Goal: Task Accomplishment & Management: Use online tool/utility

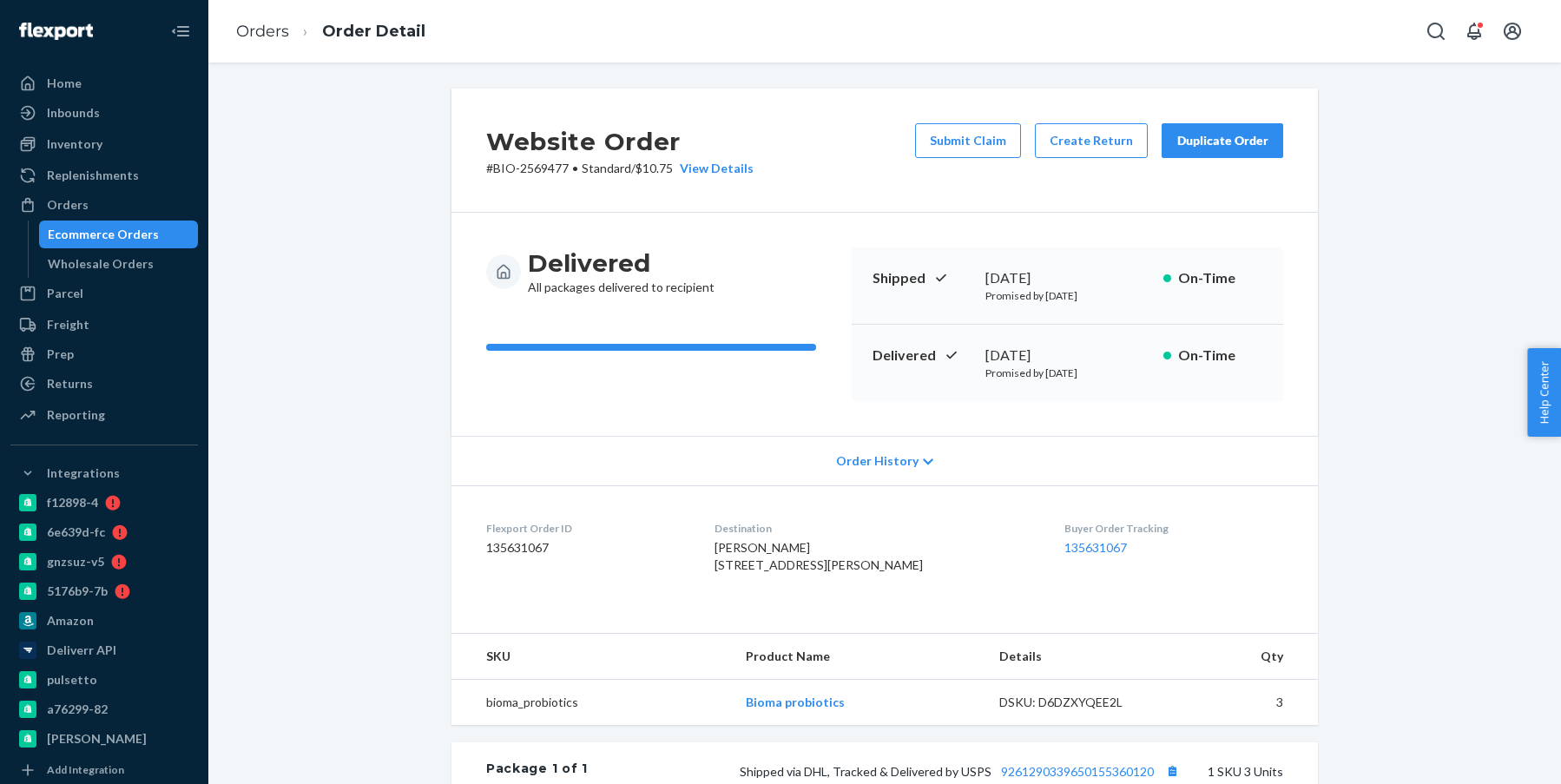
scroll to position [260, 0]
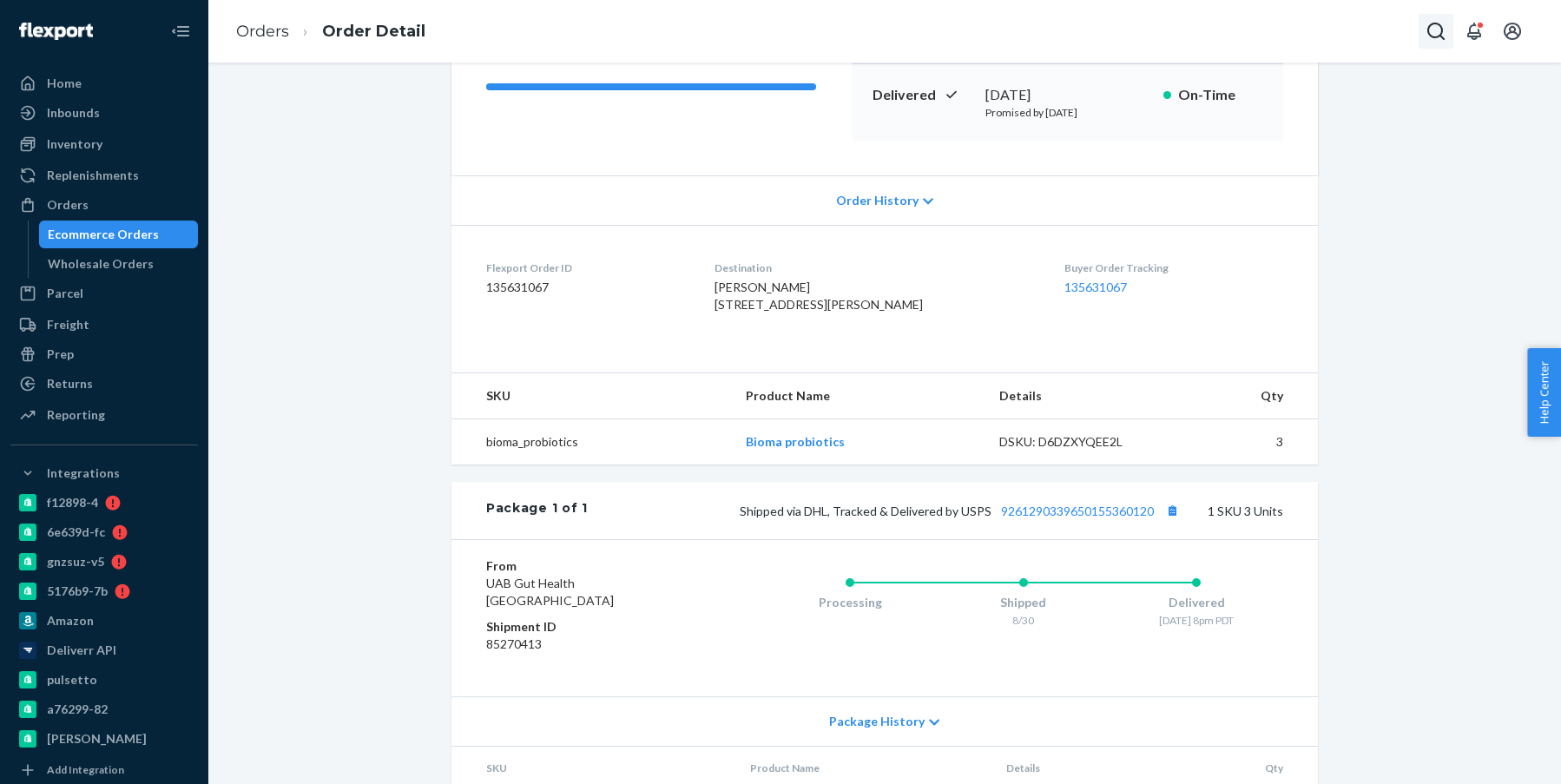
click at [1443, 42] on button "Open Search Box" at bounding box center [1436, 31] width 35 height 35
click at [1349, 38] on input "Search Input" at bounding box center [1307, 31] width 214 height 17
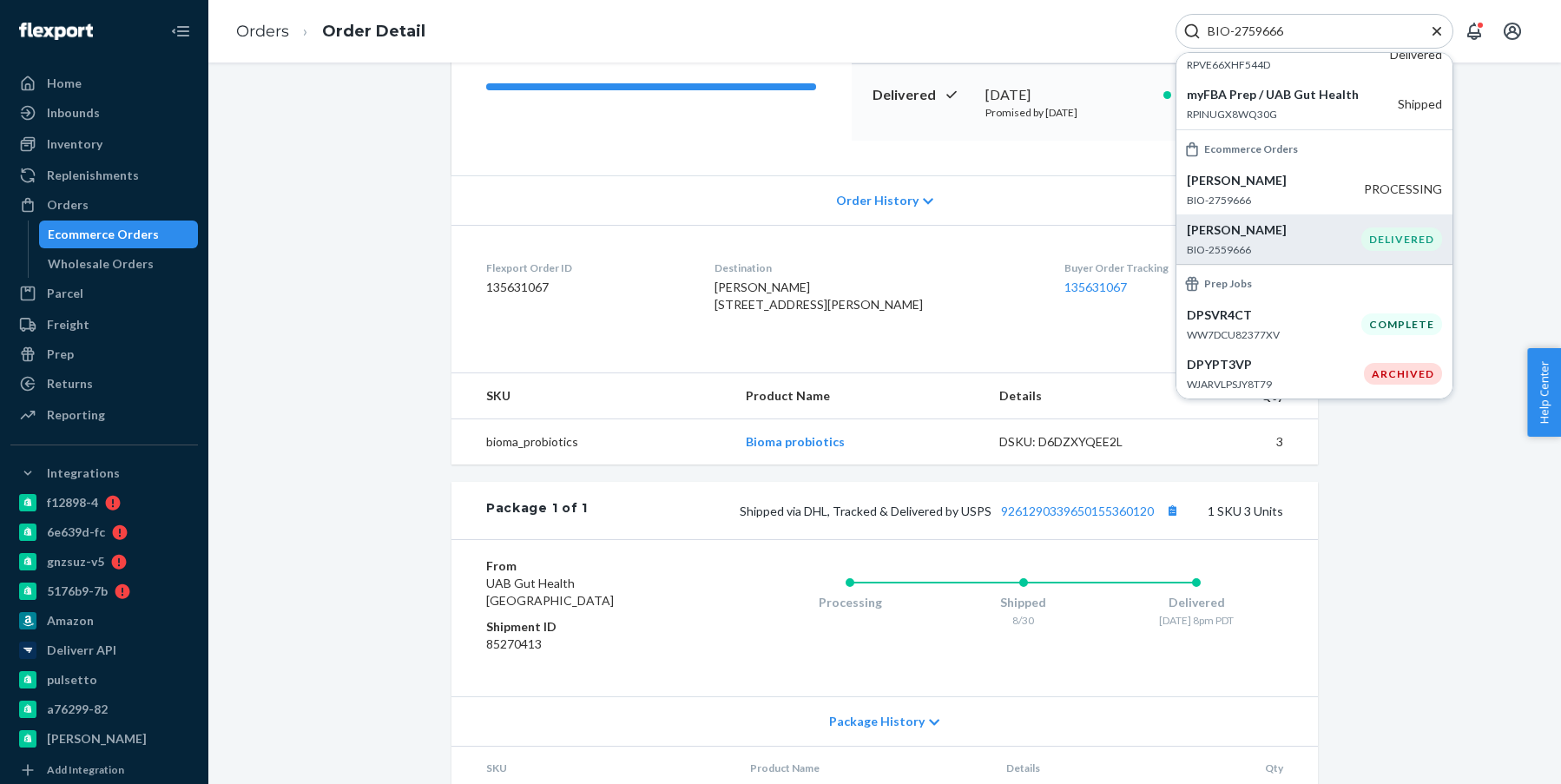
scroll to position [174, 0]
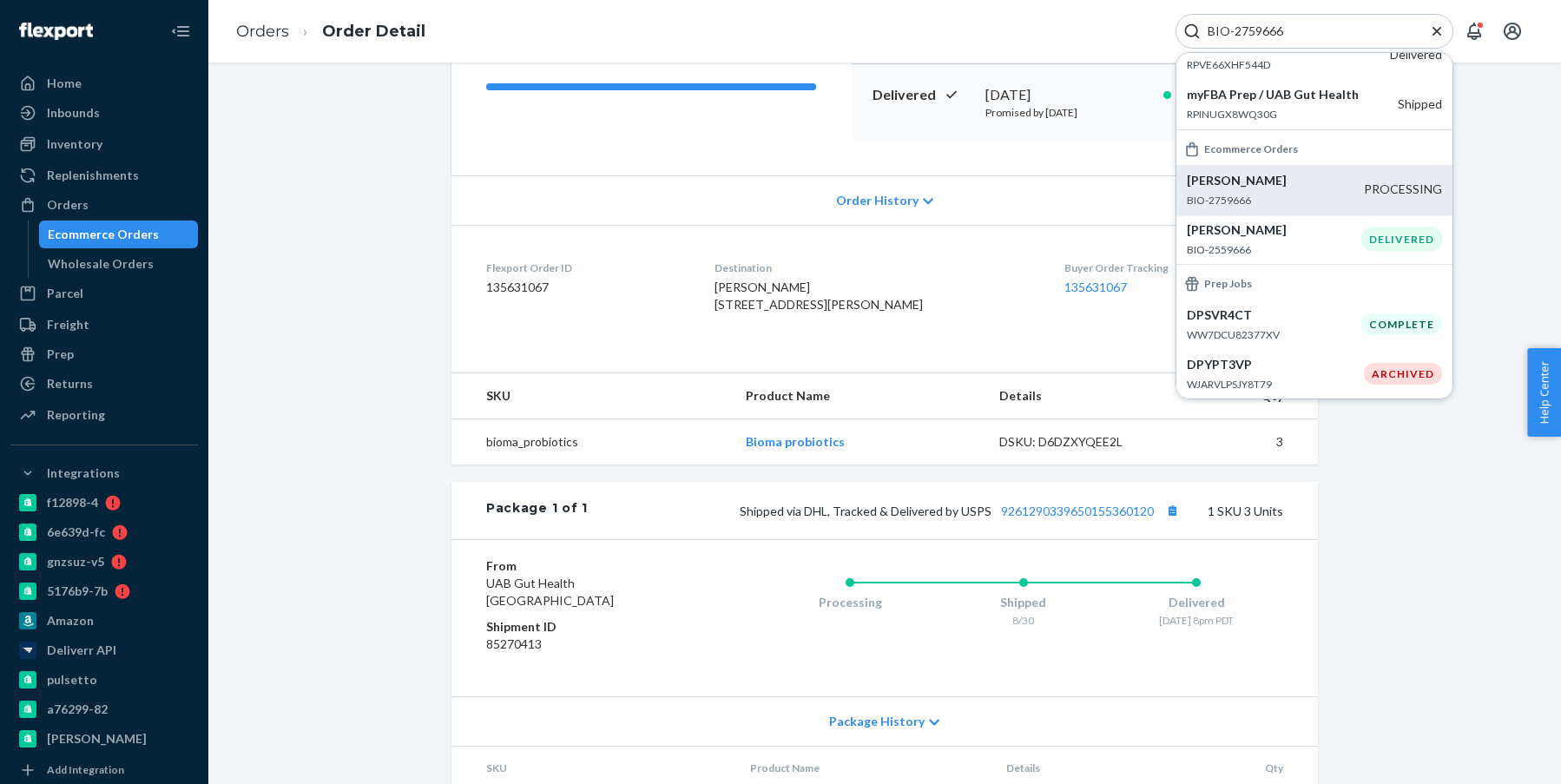
click at [1321, 207] on div "[PERSON_NAME] BIO-2759666" at bounding box center [1275, 190] width 177 height 36
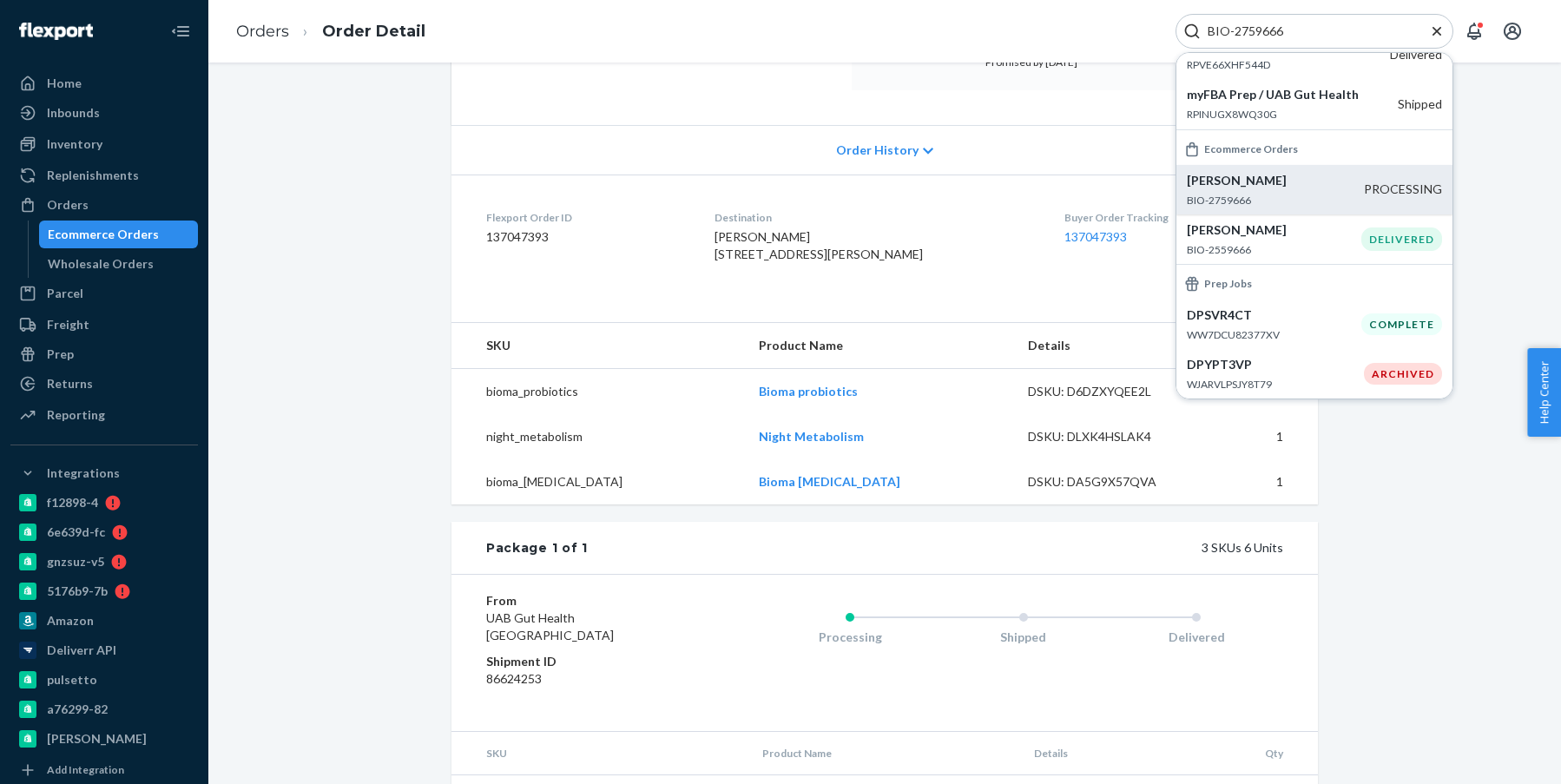
scroll to position [232, 0]
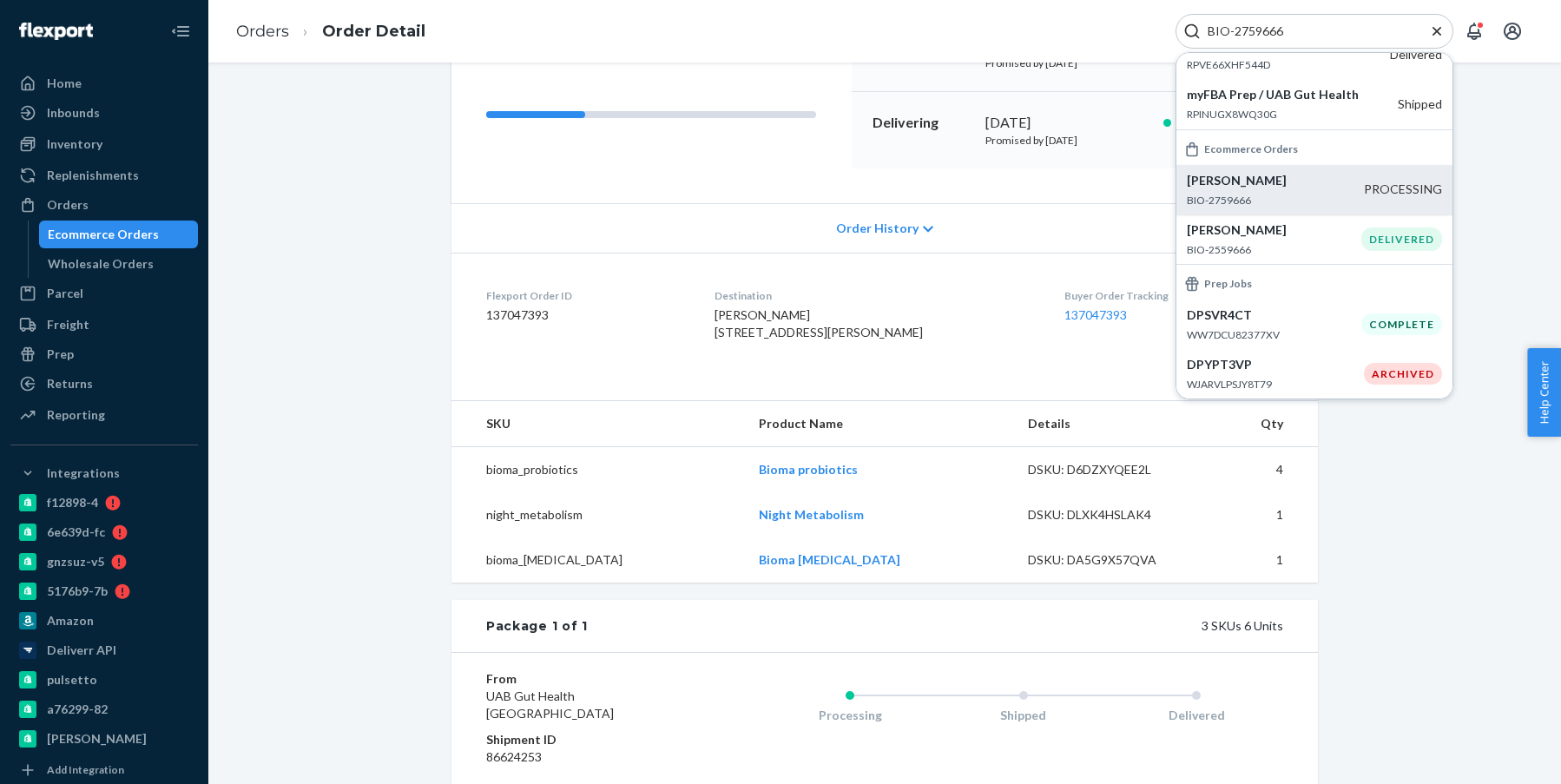
click at [1251, 32] on input "BIO-2759666" at bounding box center [1307, 31] width 214 height 17
paste input "38935"
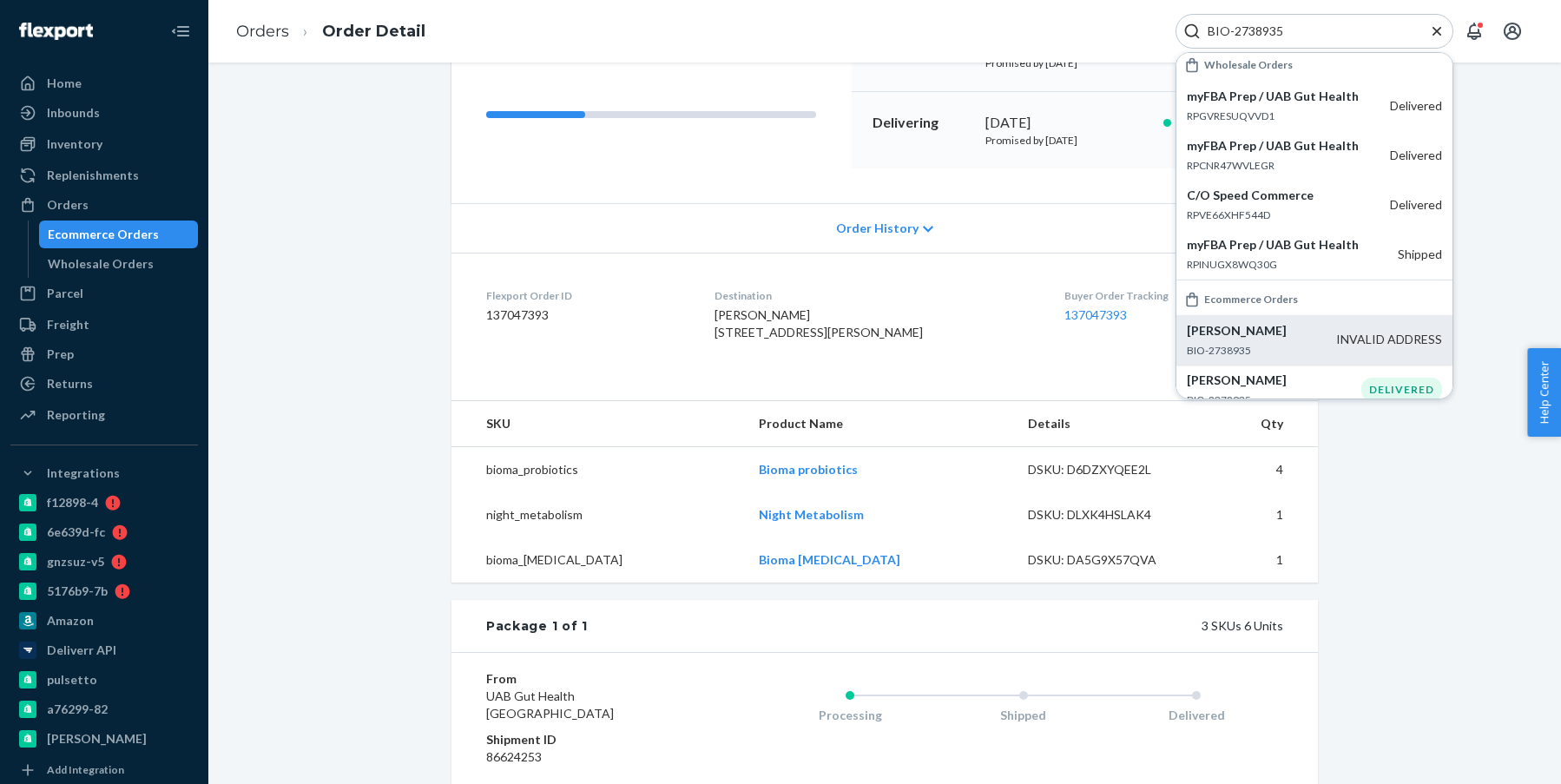
type input "BIO-2738935"
click at [1292, 357] on p "BIO-2738935" at bounding box center [1262, 350] width 150 height 15
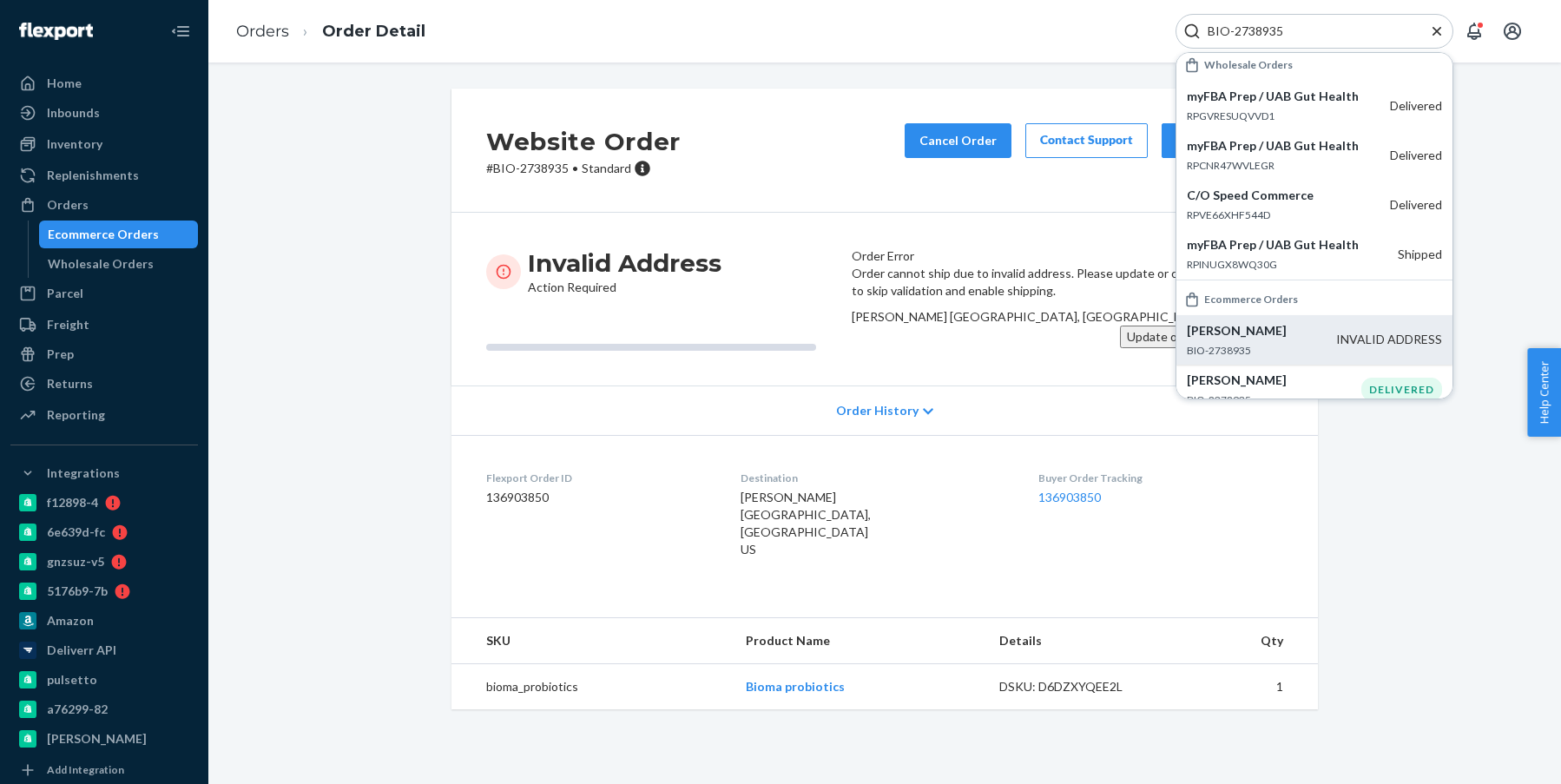
click at [1146, 348] on button "Update or Confirm Address" at bounding box center [1202, 336] width 164 height 23
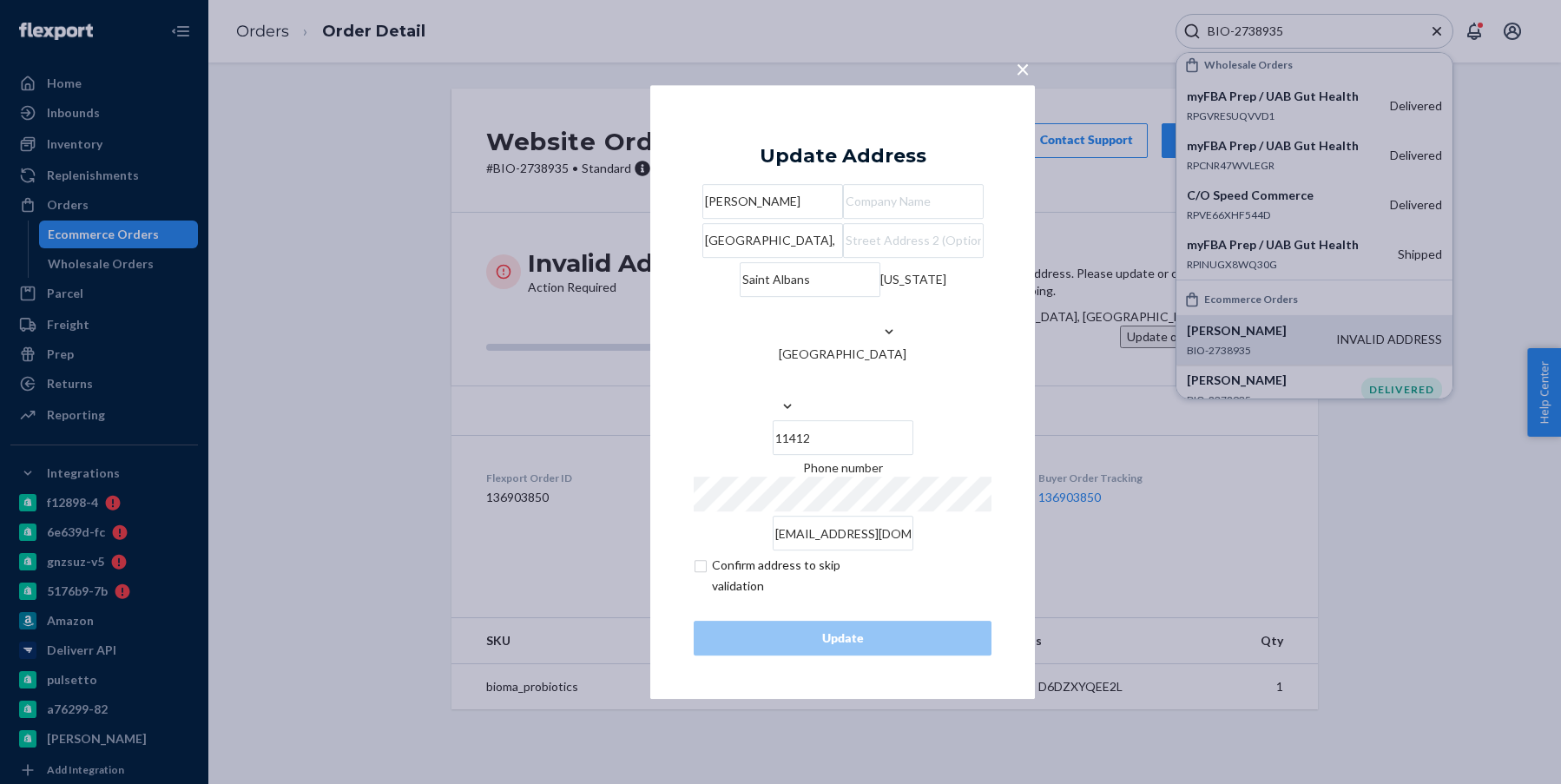
drag, startPoint x: 810, startPoint y: 274, endPoint x: 643, endPoint y: 277, distance: 167.0
click at [643, 277] on div "× Update Address [PERSON_NAME][GEOGRAPHIC_DATA] [US_STATE][GEOGRAPHIC_DATA] Pho…" at bounding box center [780, 392] width 1561 height 784
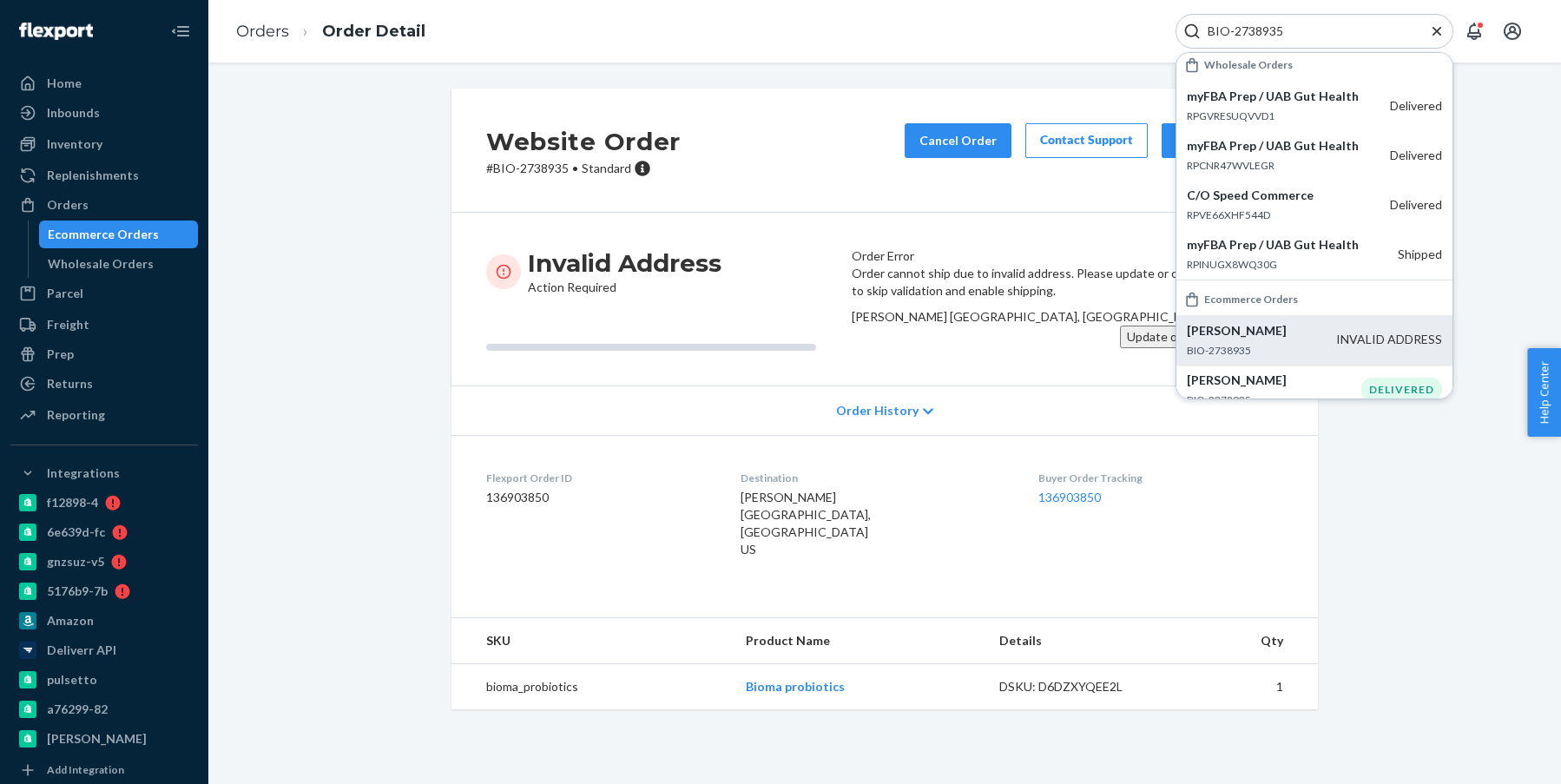
click at [1132, 348] on button "Update or Confirm Address" at bounding box center [1202, 336] width 164 height 23
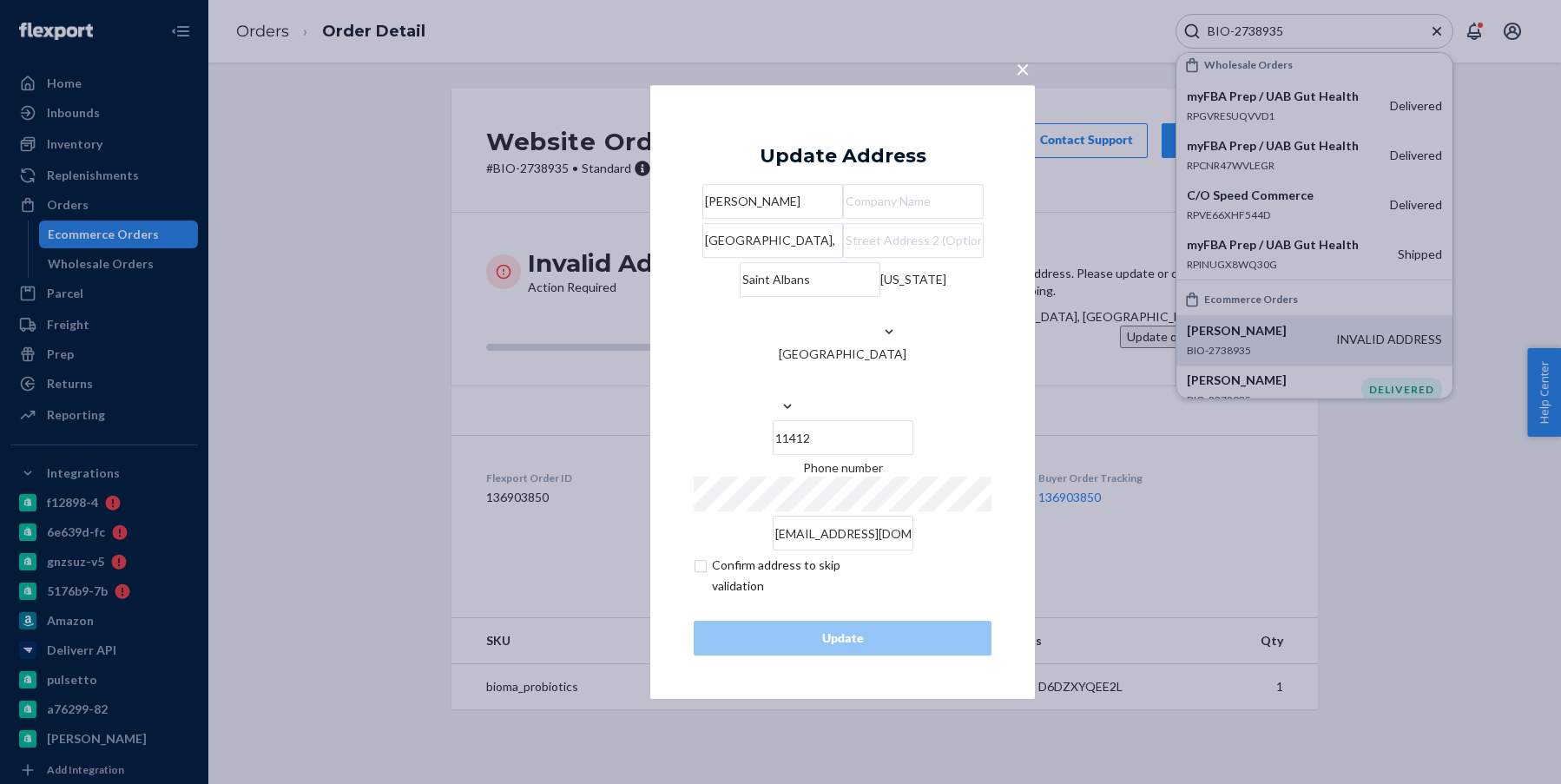
drag, startPoint x: 809, startPoint y: 279, endPoint x: 709, endPoint y: 270, distance: 100.4
click at [709, 257] on input "[GEOGRAPHIC_DATA]," at bounding box center [773, 240] width 141 height 35
paste input "[STREET_ADDRESS]"
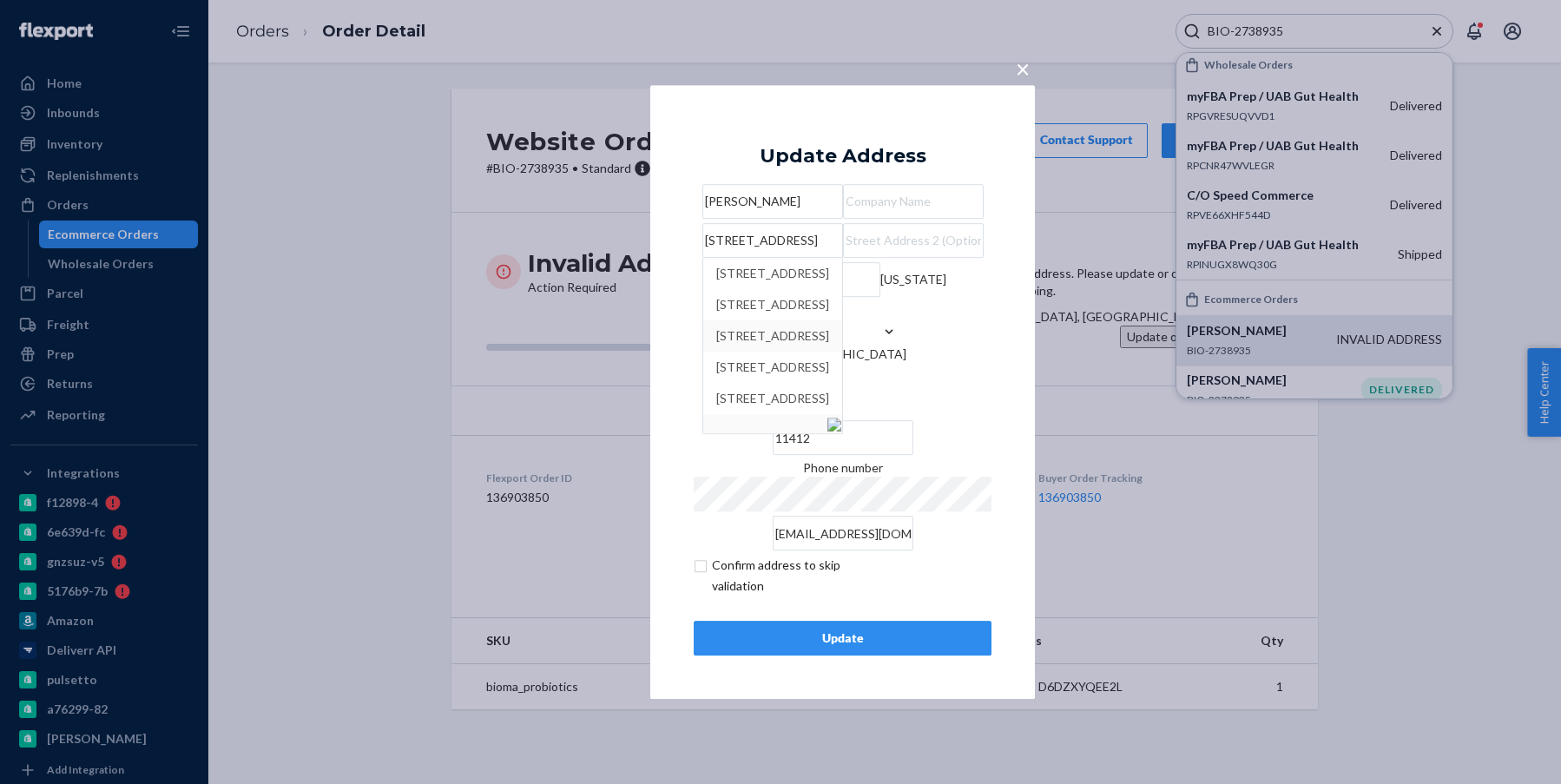
type input "[STREET_ADDRESS]"
click at [551, 385] on div "× Update Address [PERSON_NAME] [STREET_ADDRESS][US_STATE] Phone number [EMAIL_A…" at bounding box center [780, 392] width 1561 height 784
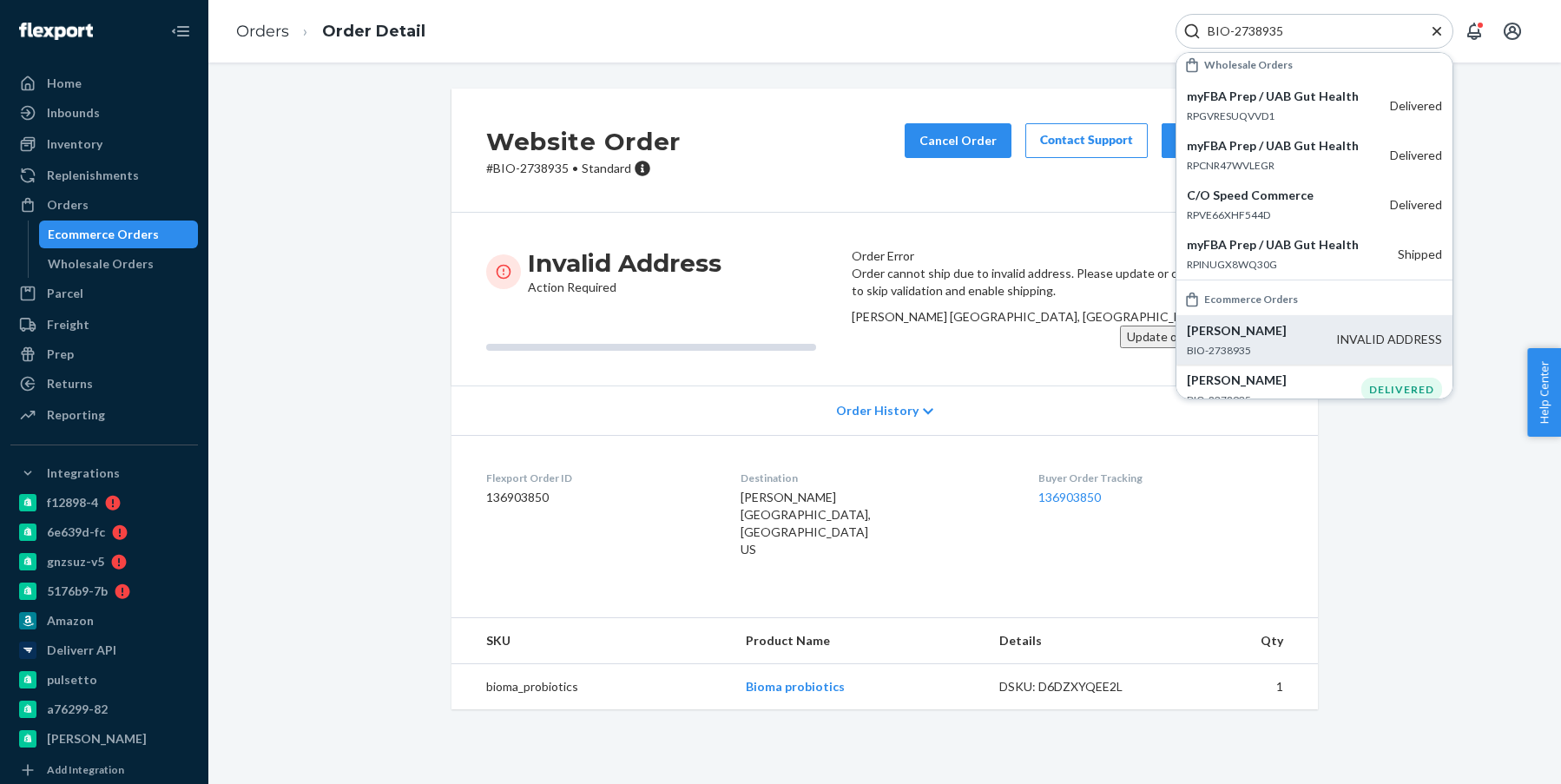
click at [1208, 348] on button "Update or Confirm Address" at bounding box center [1202, 336] width 164 height 23
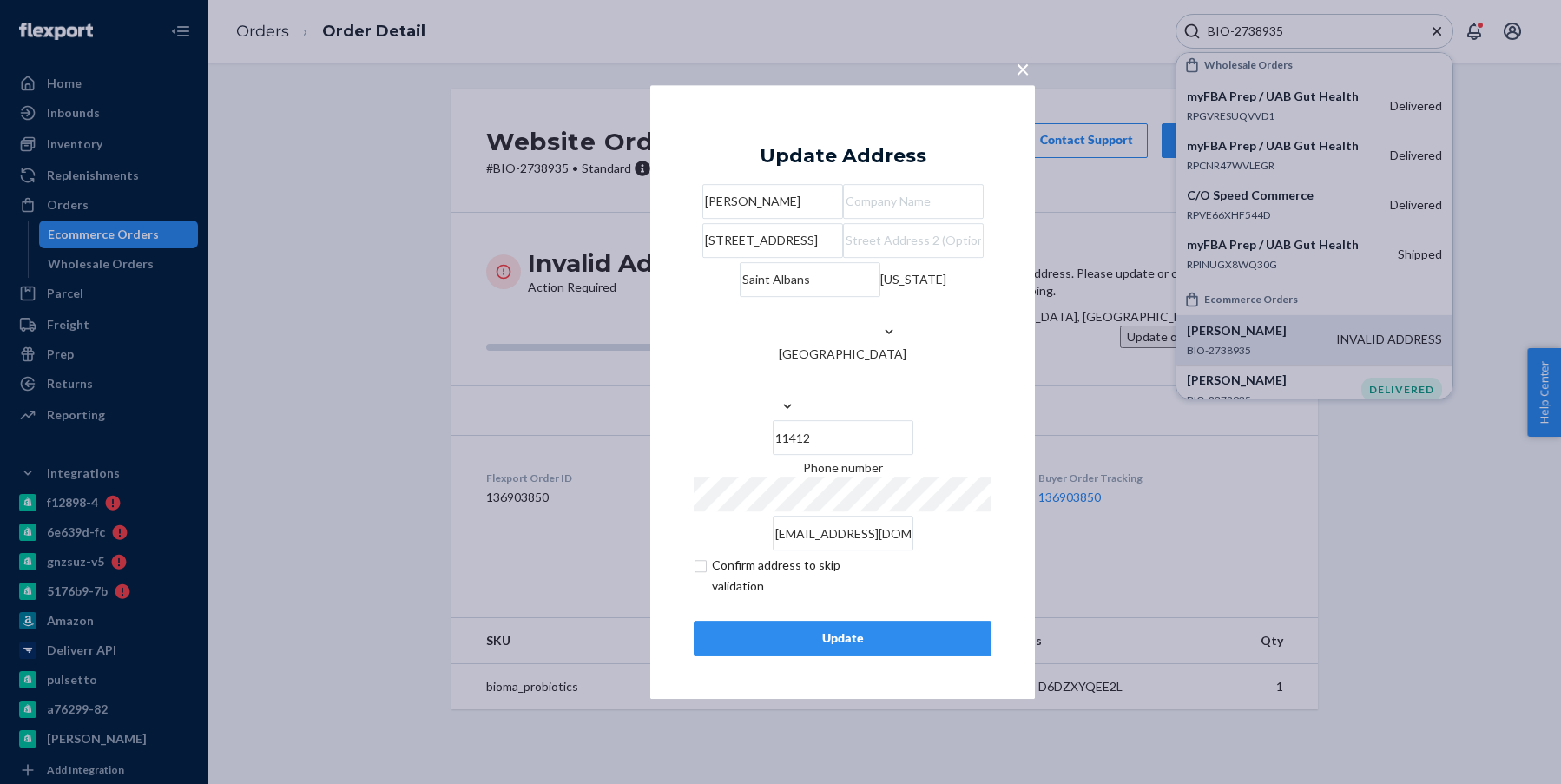
click at [873, 646] on div "Update" at bounding box center [842, 637] width 268 height 17
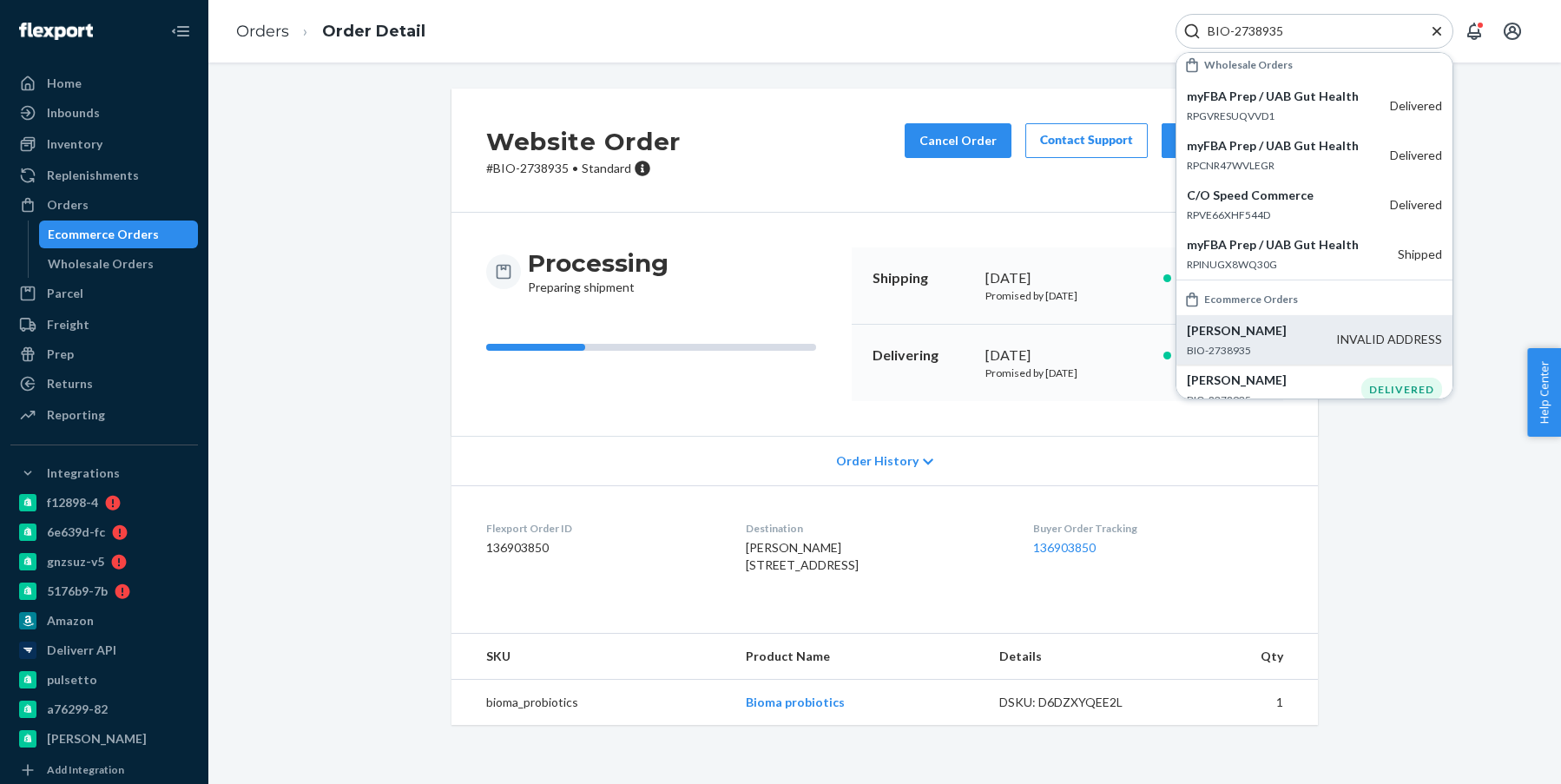
click at [1242, 30] on input "BIO-2738935" at bounding box center [1307, 31] width 214 height 17
paste input "23661"
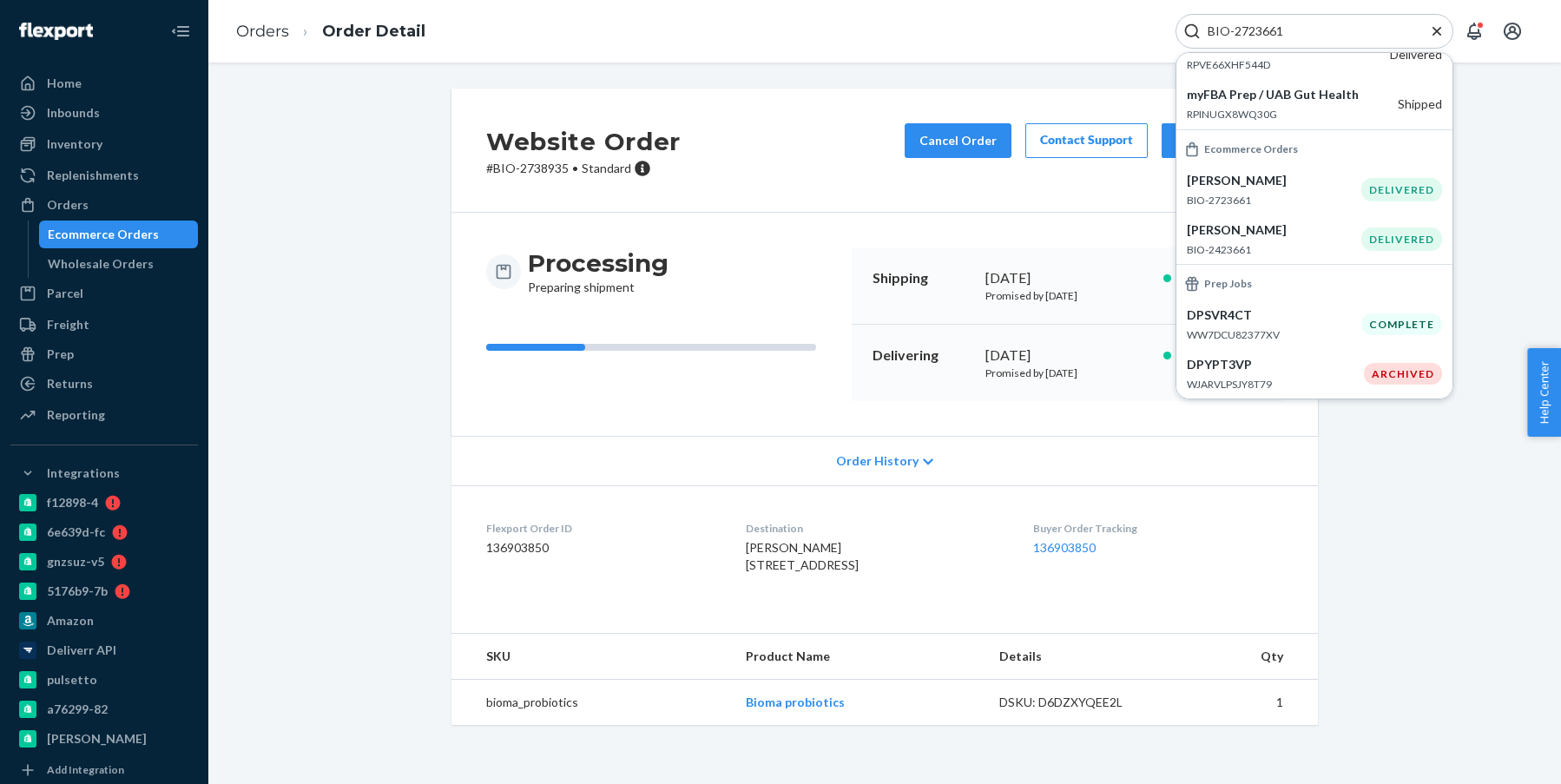
scroll to position [192, 0]
type input "BIO-2723661"
click at [1300, 203] on p "BIO-2723661" at bounding box center [1274, 199] width 175 height 15
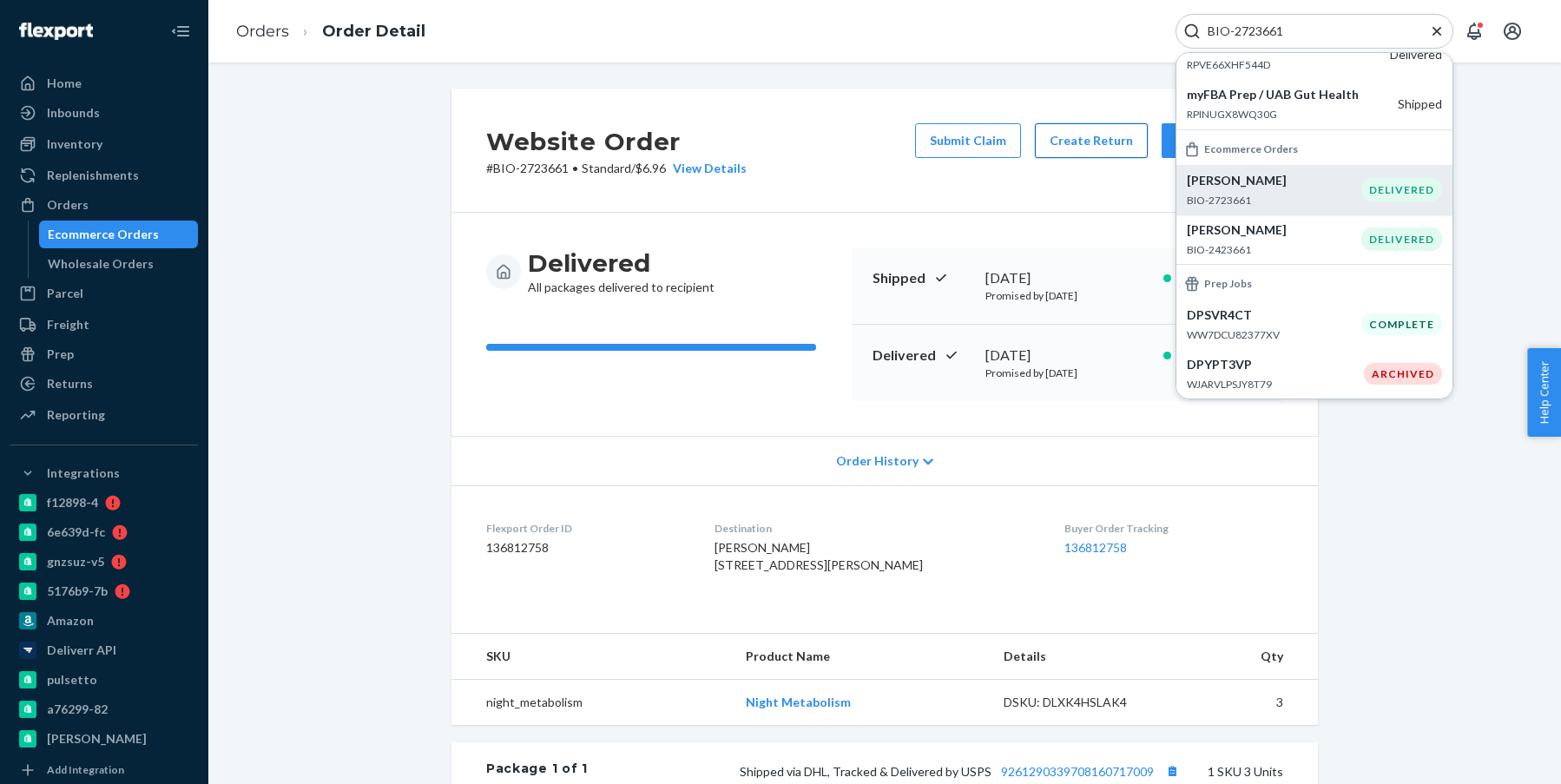
click at [1090, 125] on button "Create Return" at bounding box center [1091, 141] width 113 height 35
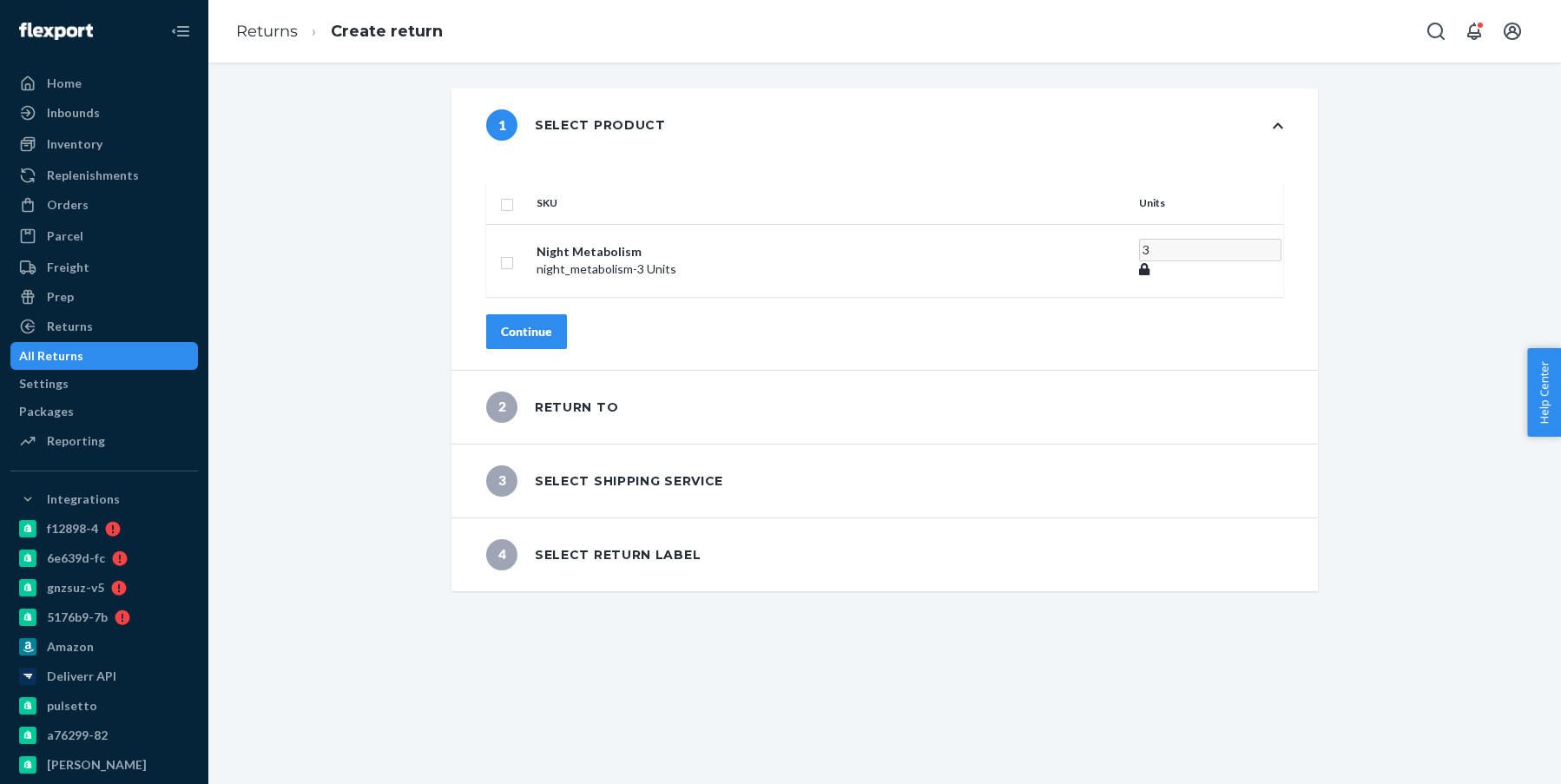
click at [514, 194] on input "checkbox" at bounding box center [507, 202] width 14 height 18
checkbox input "true"
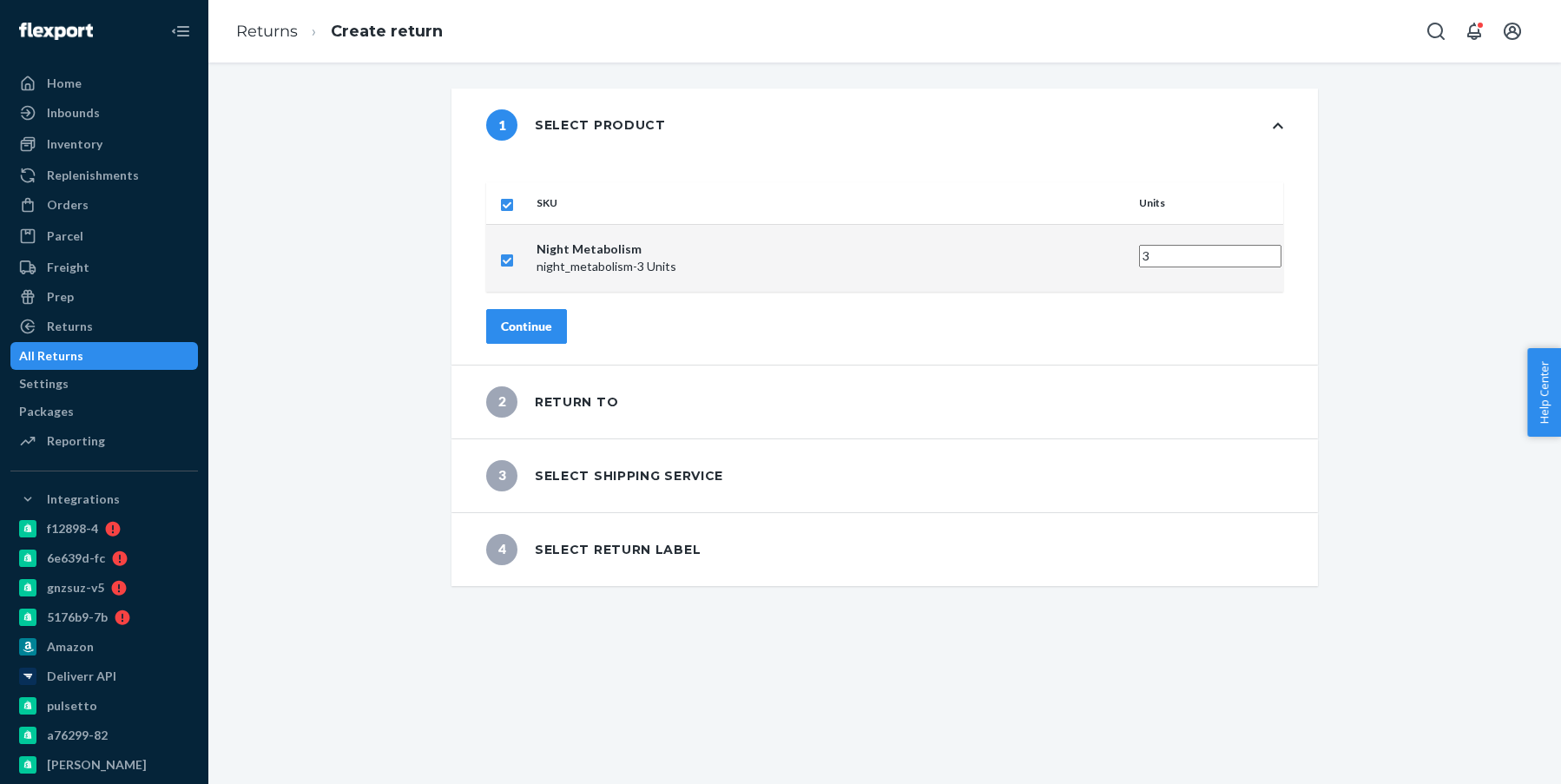
checkbox input "true"
drag, startPoint x: 1019, startPoint y: 229, endPoint x: 903, endPoint y: 246, distance: 117.2
click at [923, 239] on tr "Night Metabolism night_metabolism - 3 Units 3" at bounding box center [884, 257] width 797 height 68
type input "2"
click at [552, 317] on div "Continue" at bounding box center [526, 325] width 51 height 17
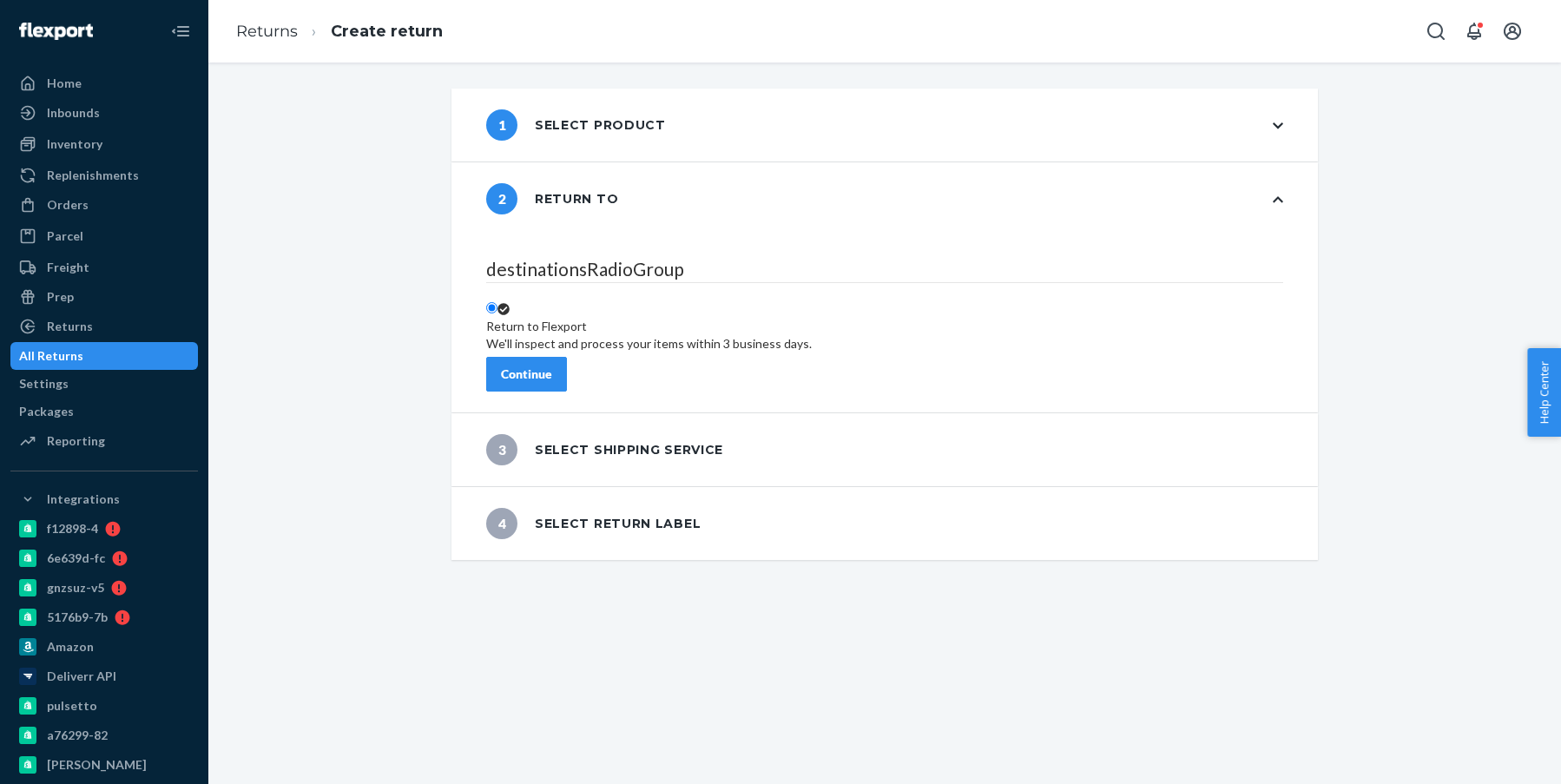
click at [567, 375] on button "Continue" at bounding box center [526, 374] width 81 height 35
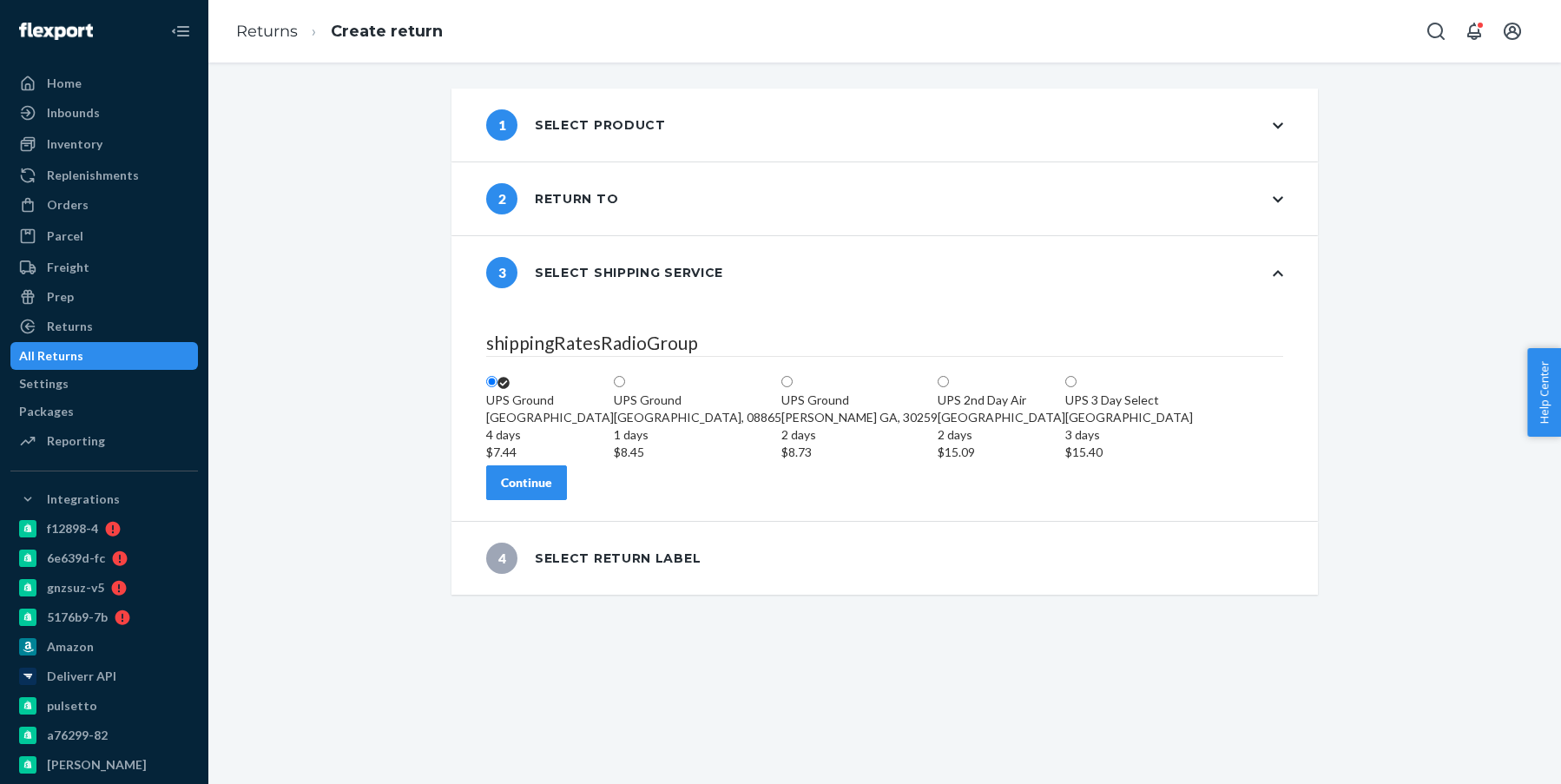
click at [567, 500] on button "Continue" at bounding box center [526, 482] width 81 height 35
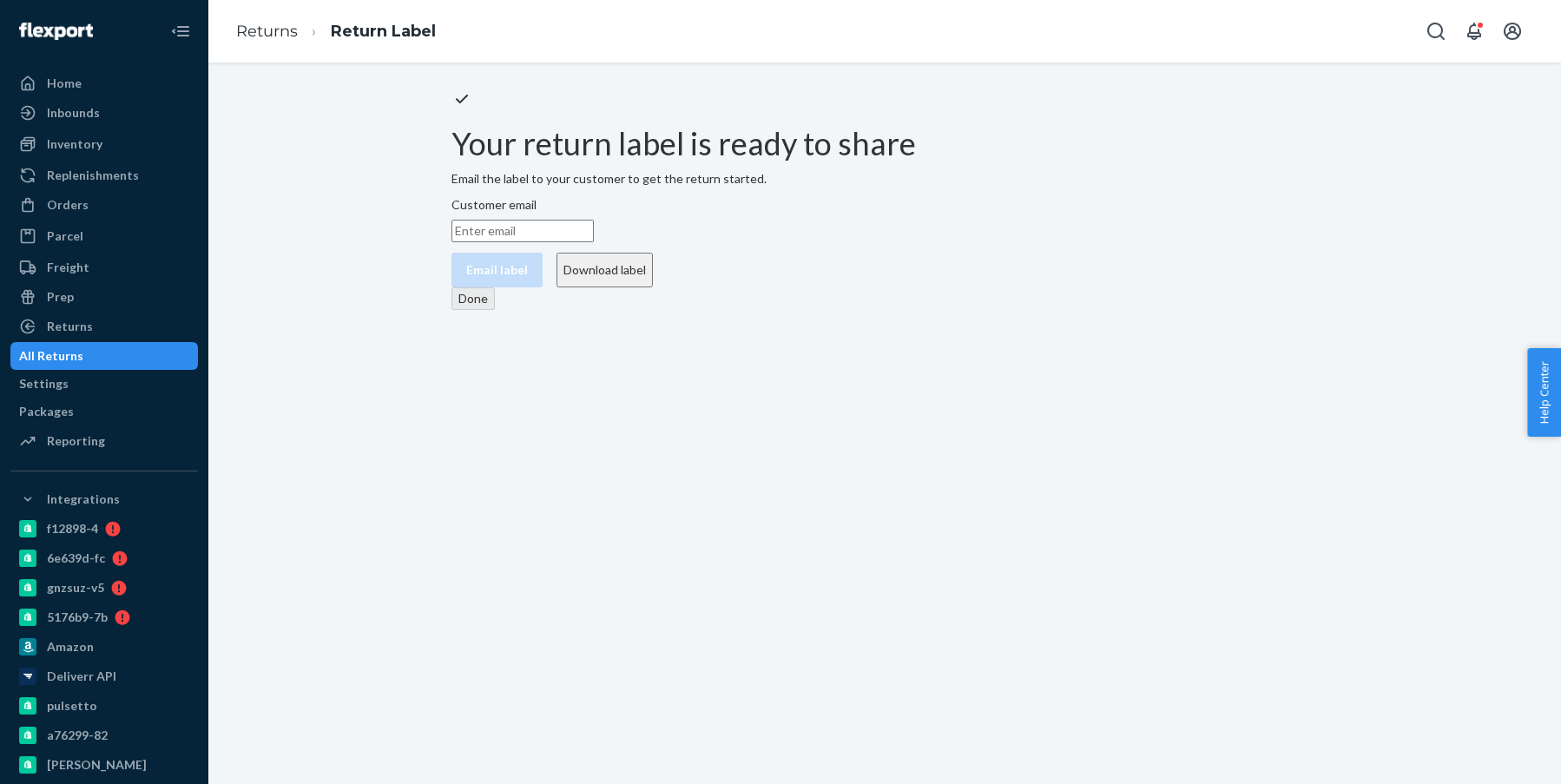
click at [653, 287] on button "Download label" at bounding box center [605, 269] width 97 height 35
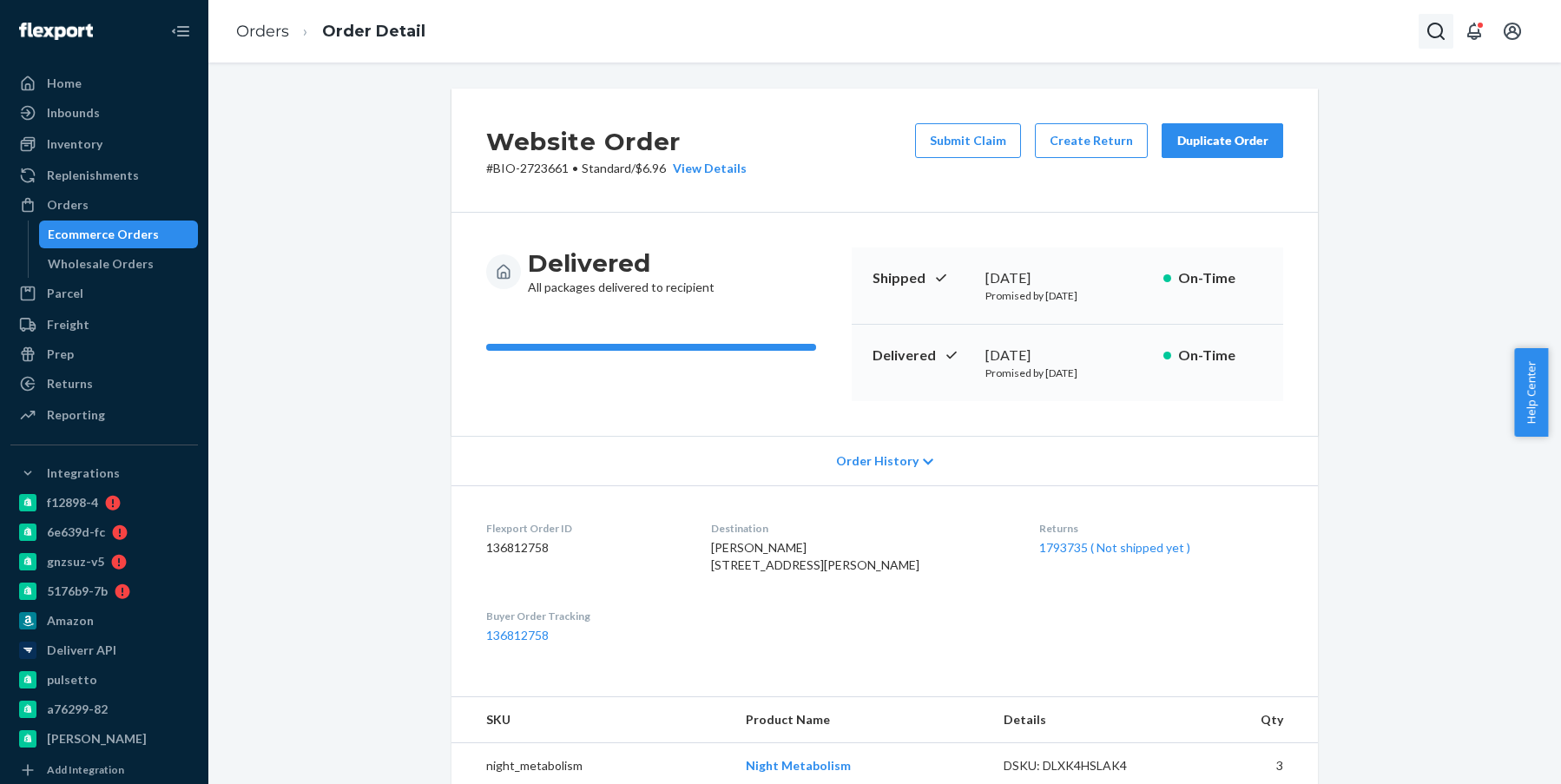
click at [1439, 30] on icon "Open Search Box" at bounding box center [1436, 31] width 21 height 21
type input "BIO-2686756"
click at [1303, 10] on p "Mulloy Hansen" at bounding box center [1356, 0] width 194 height 17
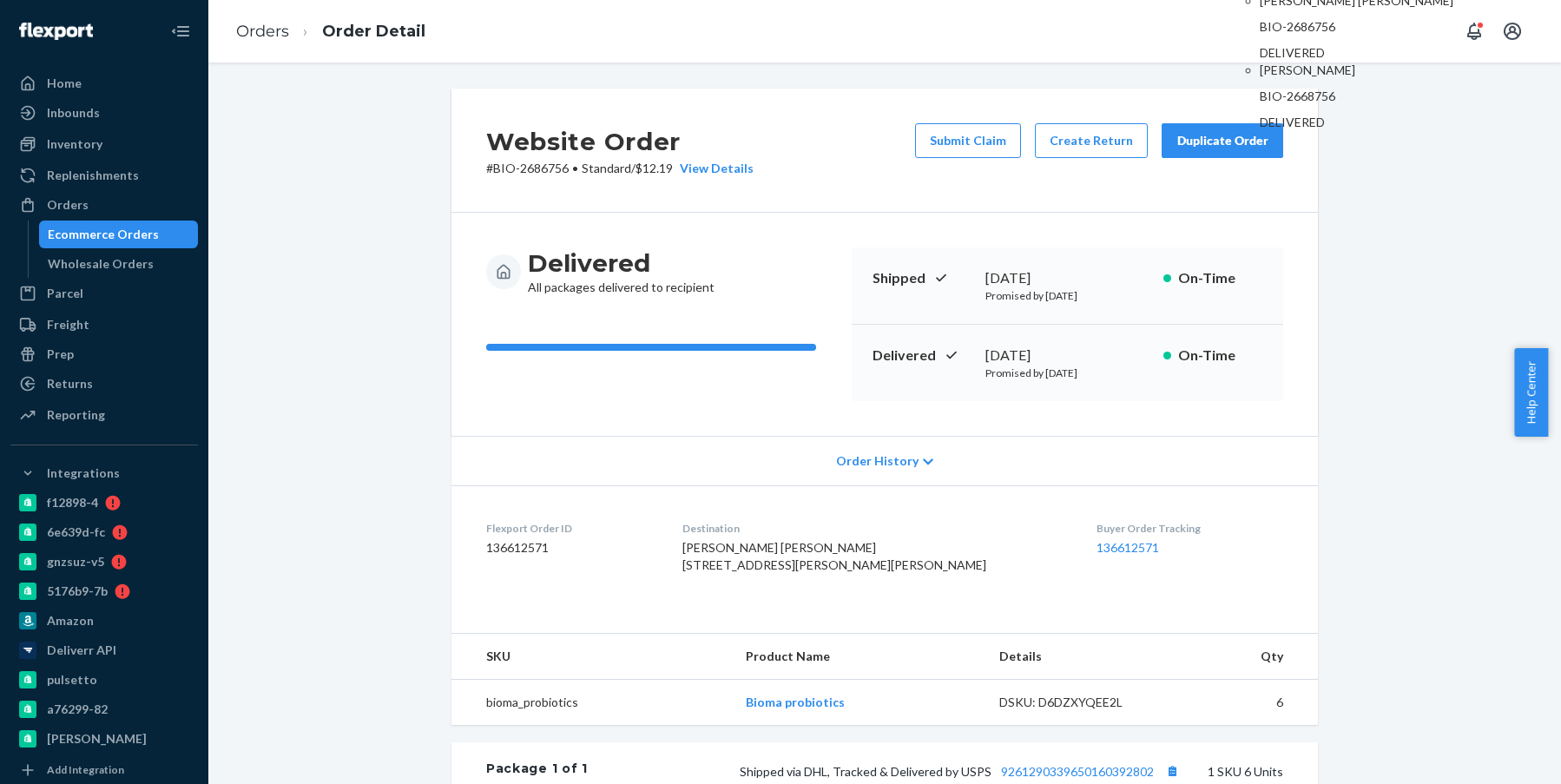
click at [1294, 10] on p "Mulloy Hansen" at bounding box center [1356, 0] width 194 height 17
click at [1087, 144] on button "Create Return" at bounding box center [1091, 141] width 113 height 35
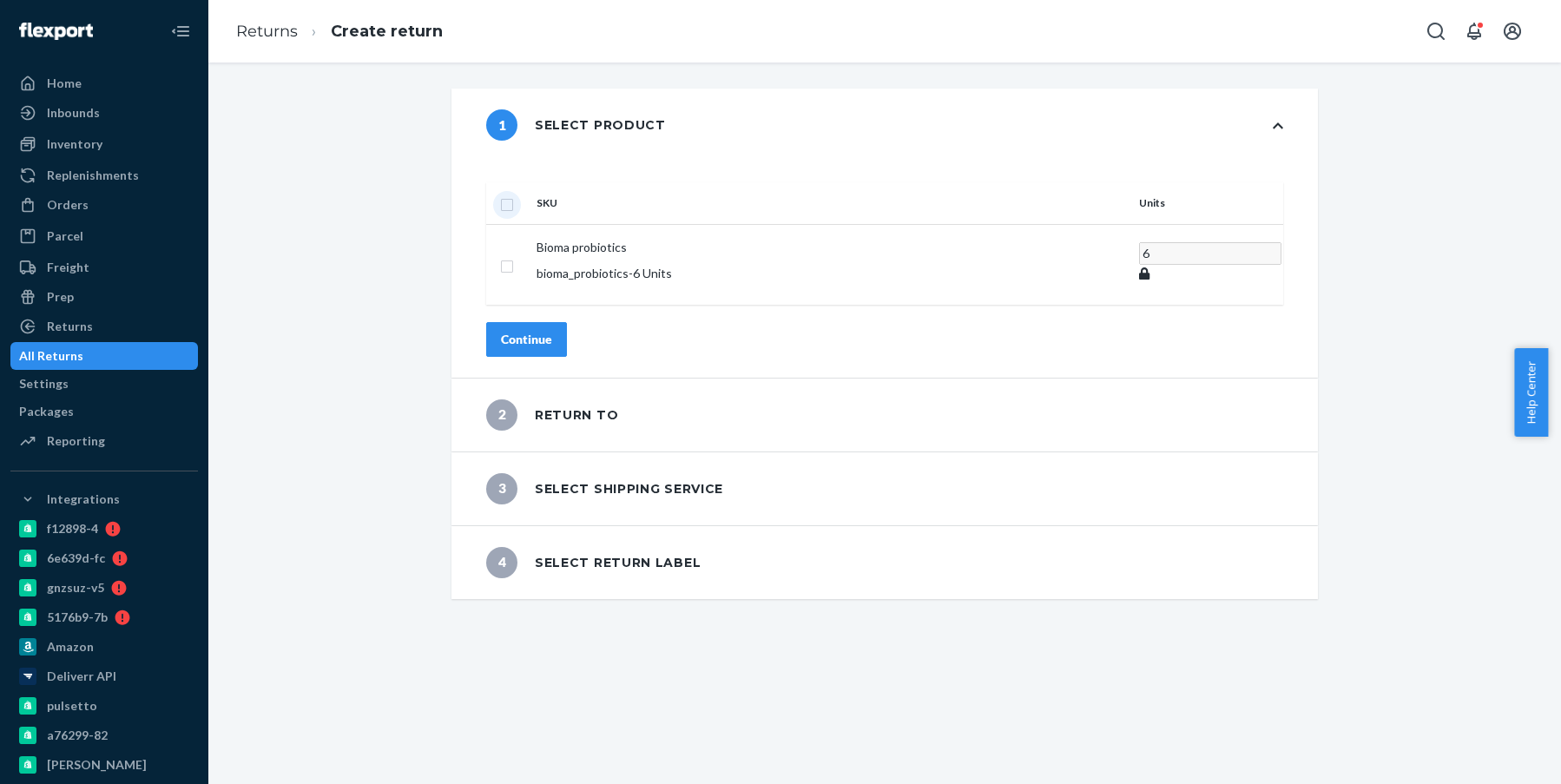
click at [514, 194] on input "checkbox" at bounding box center [507, 202] width 14 height 18
checkbox input "true"
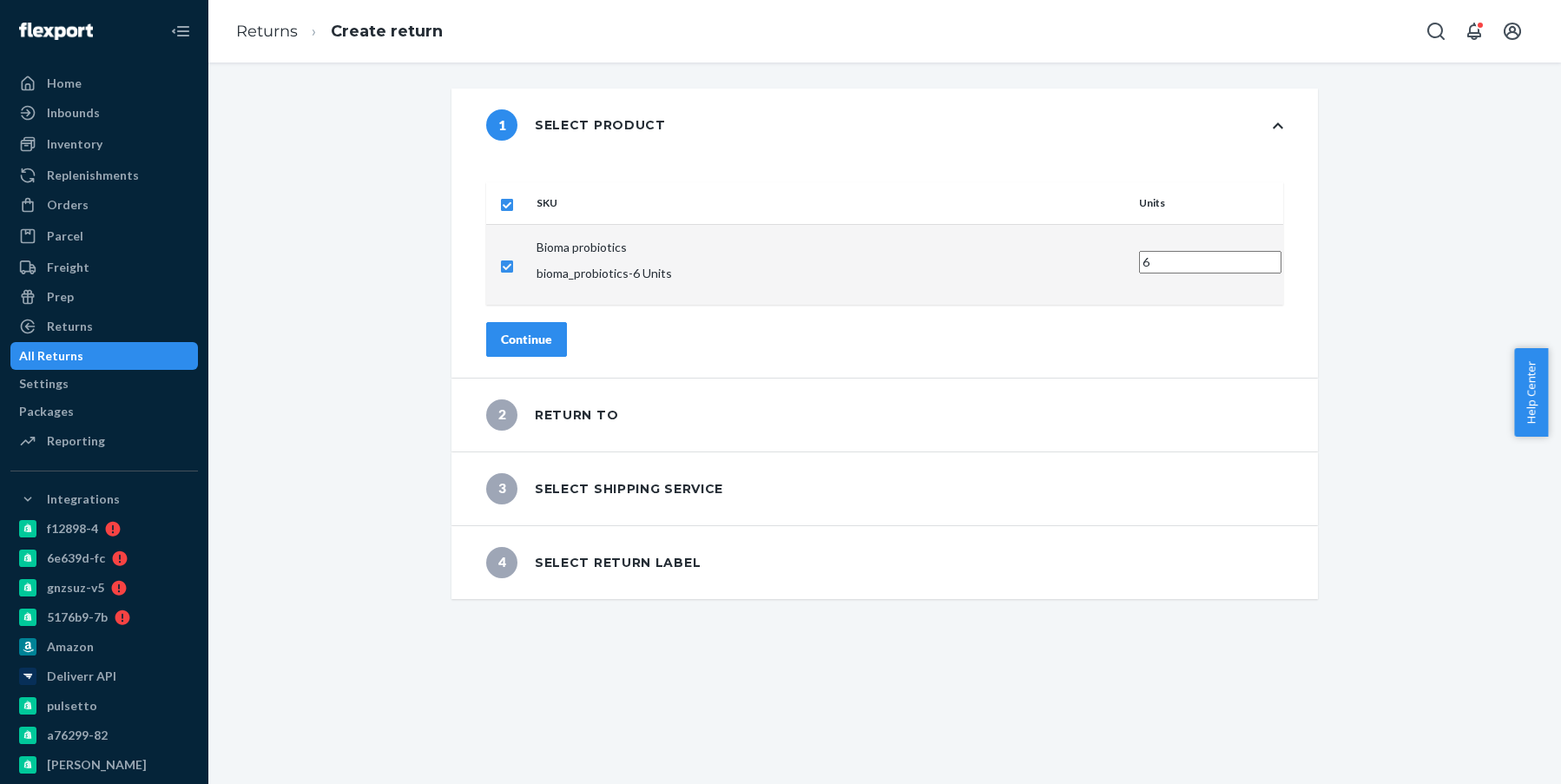
click at [567, 322] on button "Continue" at bounding box center [526, 339] width 81 height 35
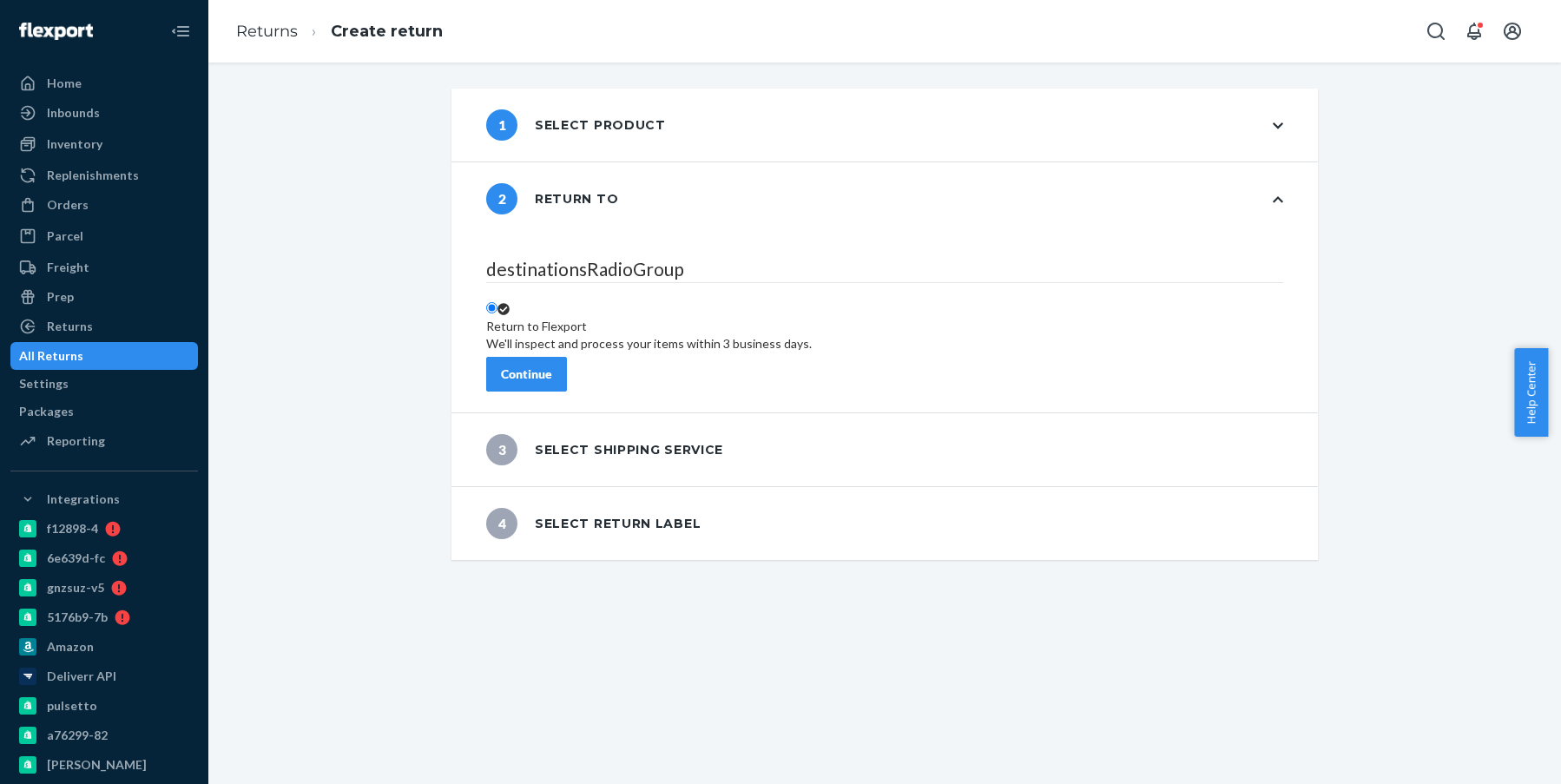
click at [552, 365] on div "Continue" at bounding box center [526, 373] width 51 height 17
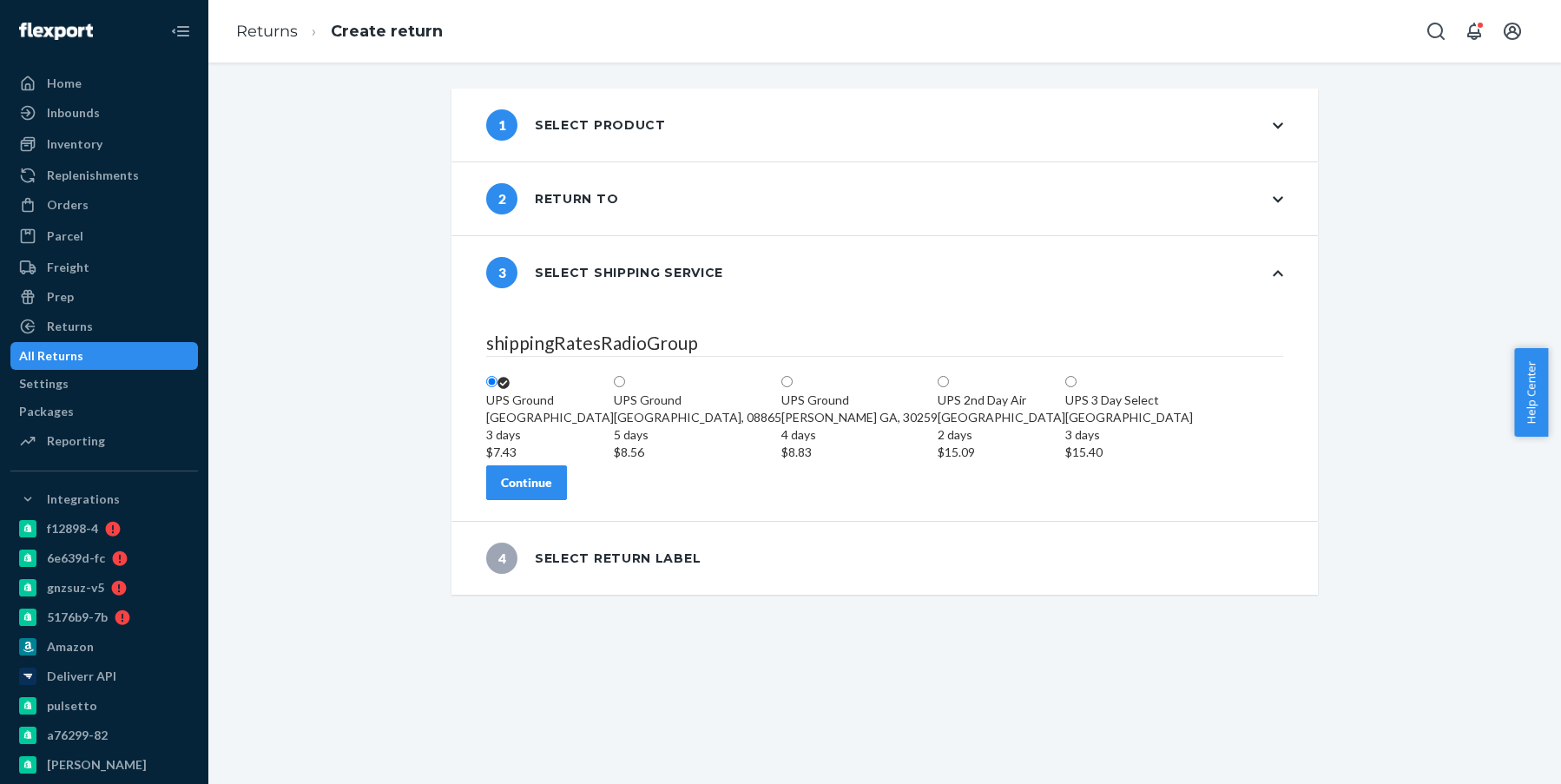
click at [552, 491] on div "Continue" at bounding box center [526, 482] width 51 height 17
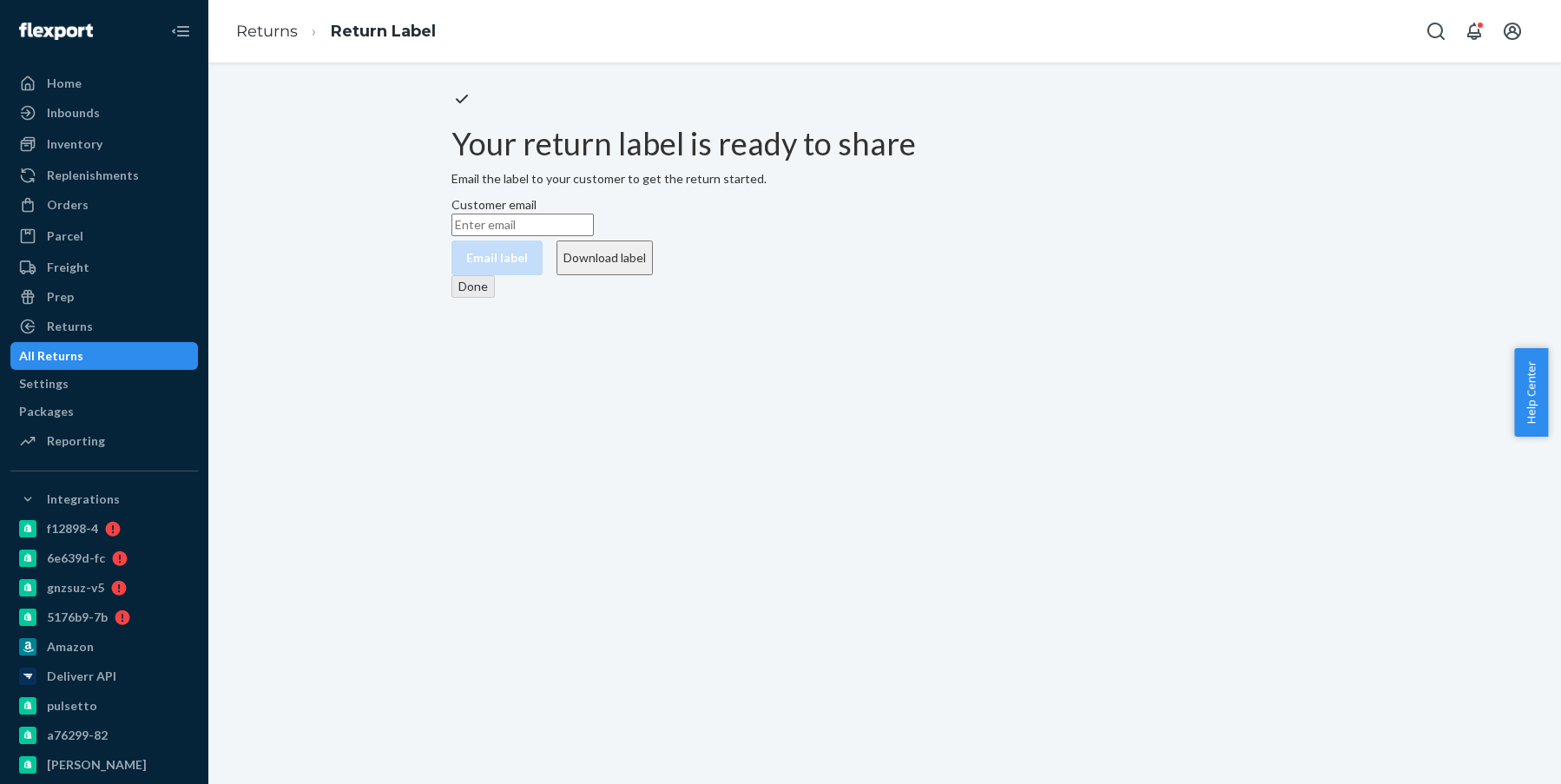
click at [653, 275] on button "Download label" at bounding box center [605, 257] width 97 height 35
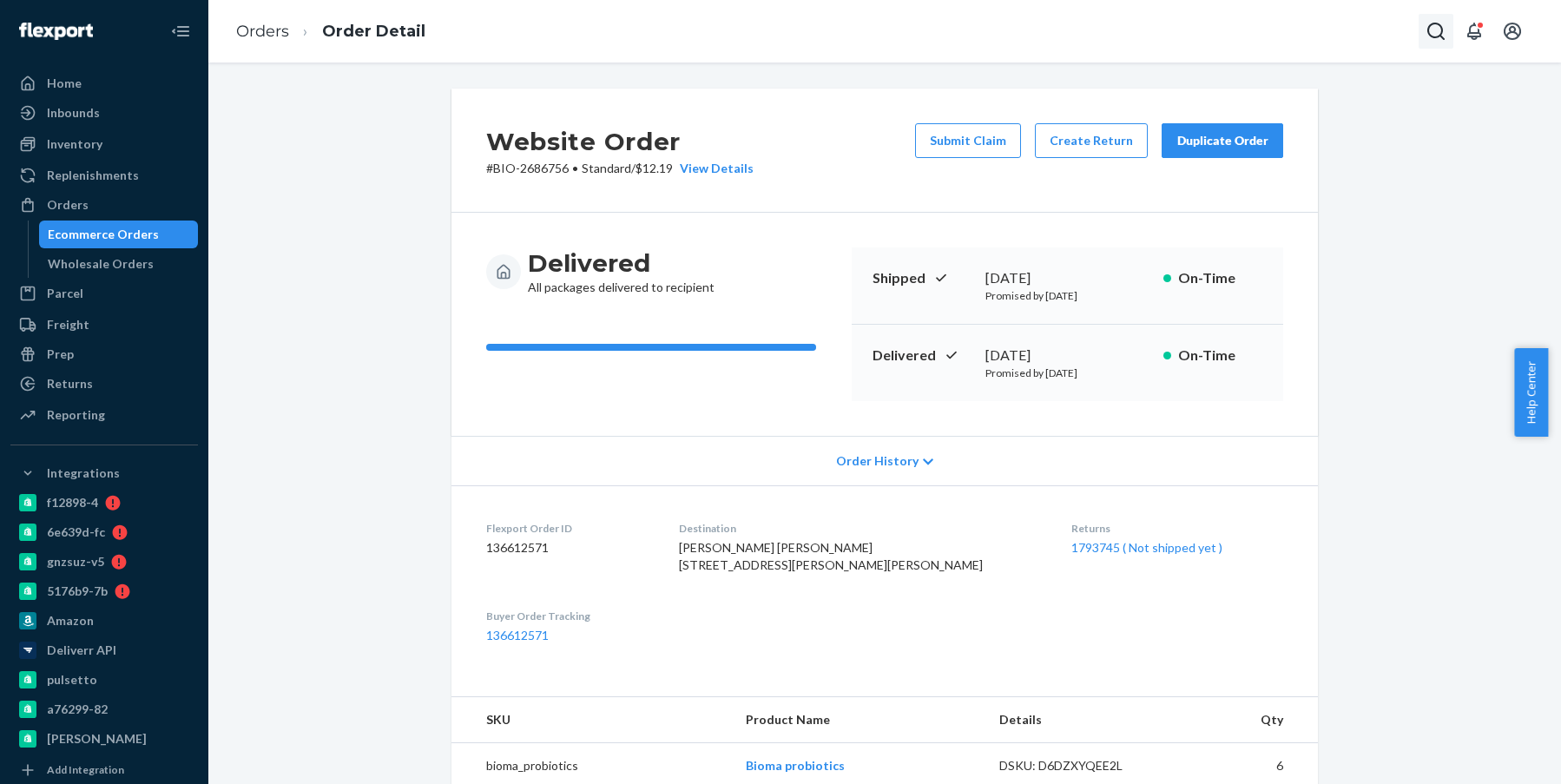
click at [1435, 28] on icon "Open Search Box" at bounding box center [1436, 31] width 21 height 21
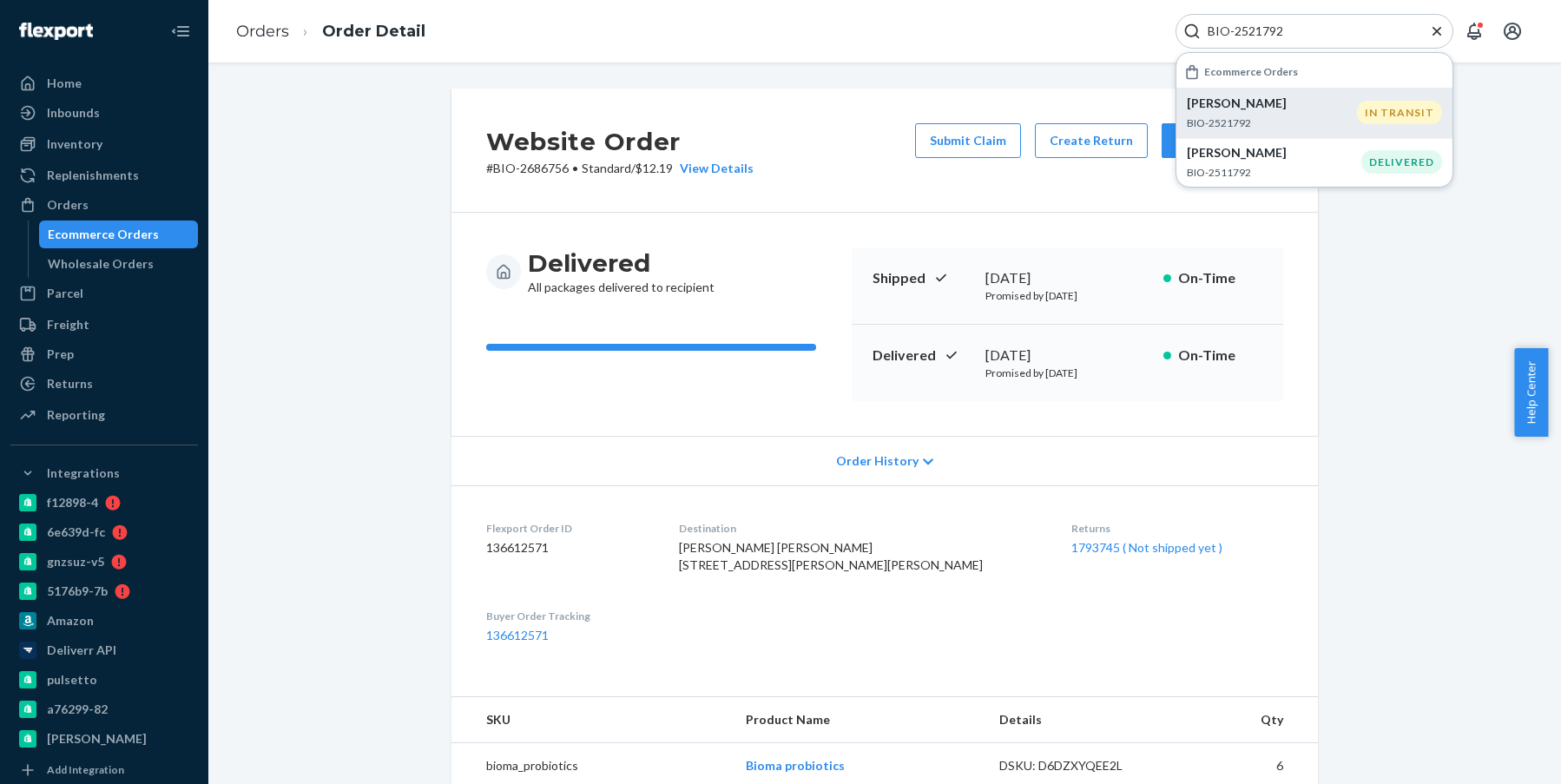
click at [1328, 114] on div "Dirk Geier BIO-2521792" at bounding box center [1272, 113] width 171 height 36
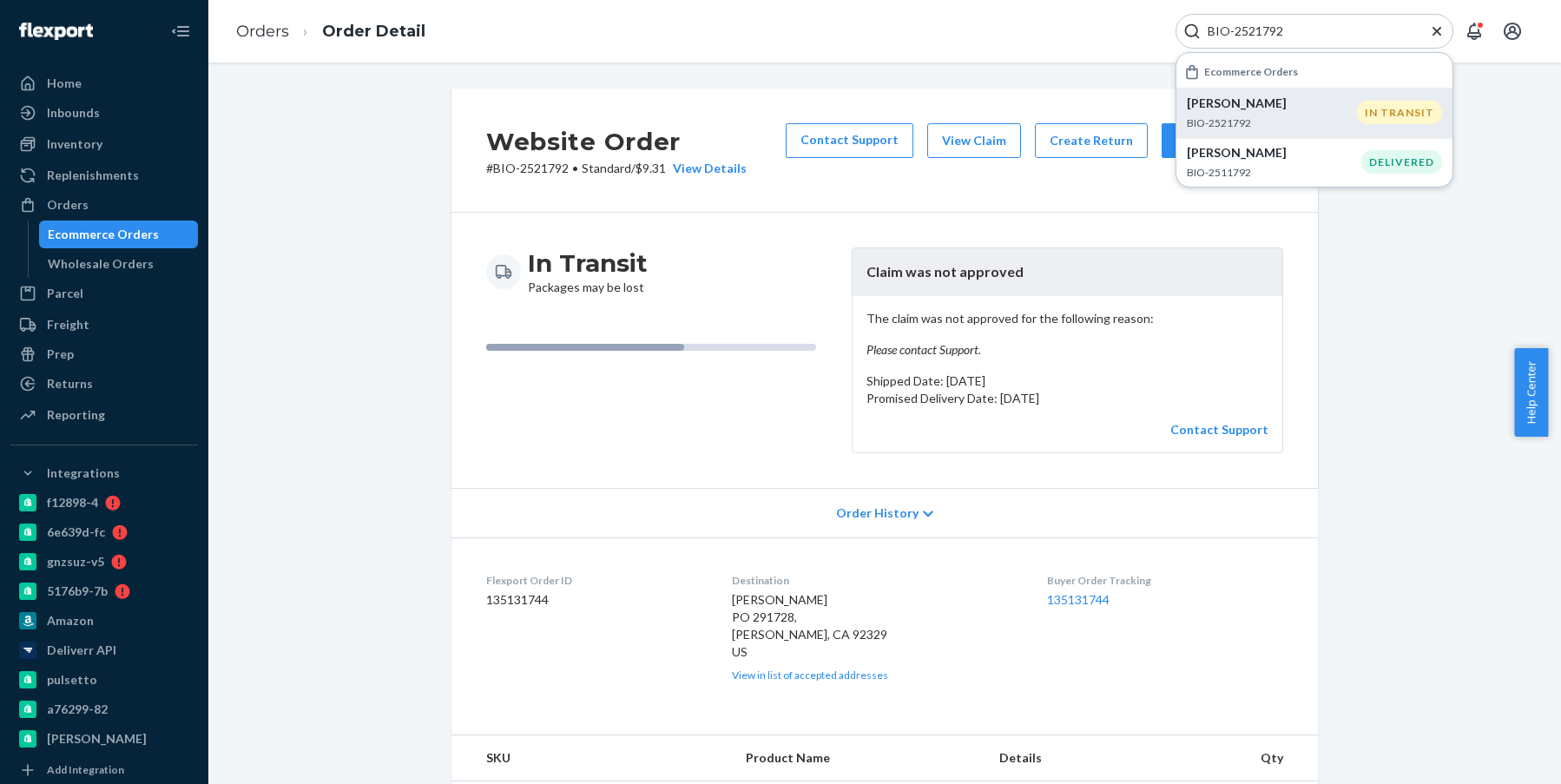
click at [1327, 103] on p "Dirk Geier" at bounding box center [1272, 103] width 171 height 17
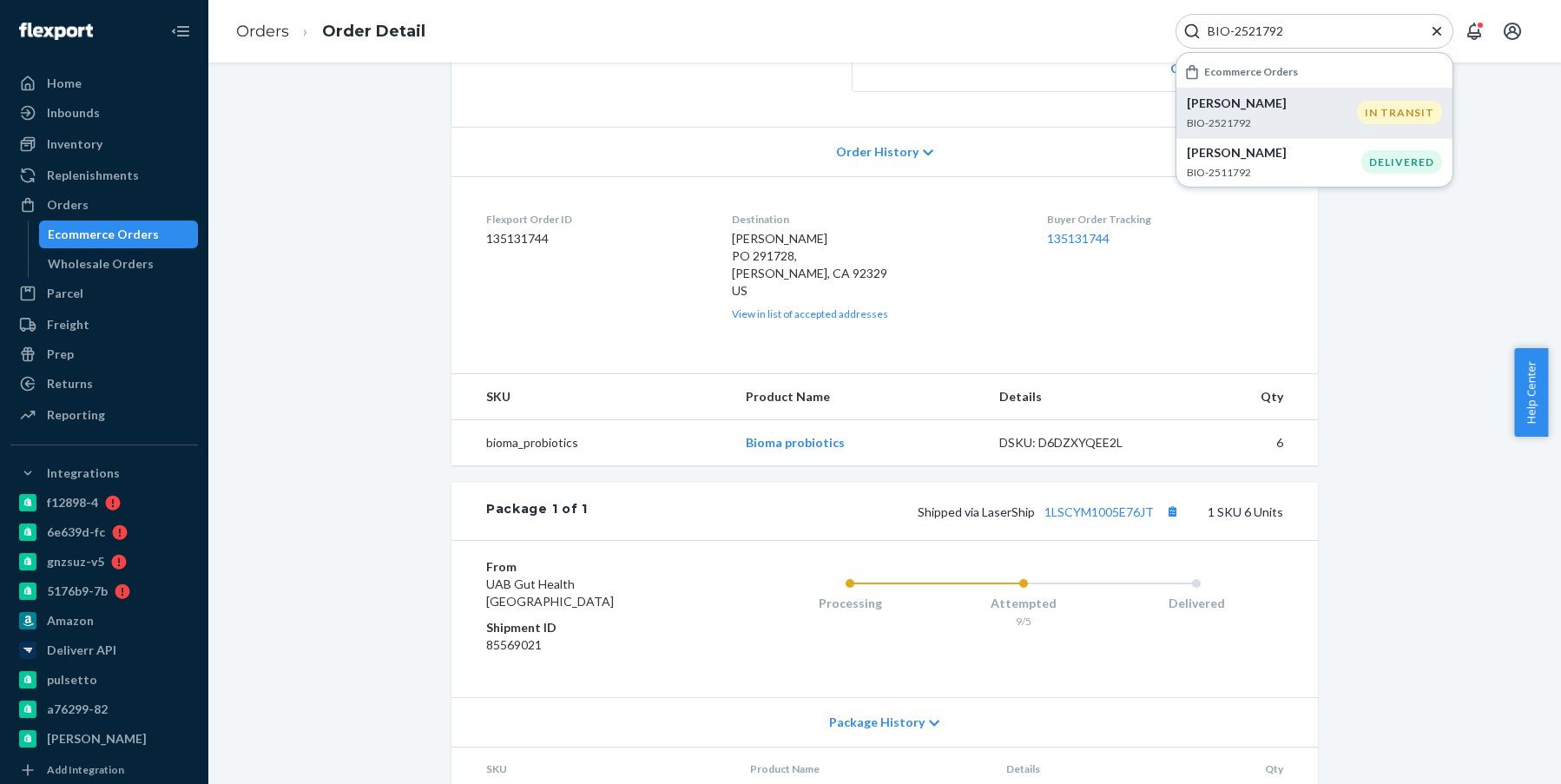
scroll to position [295, 0]
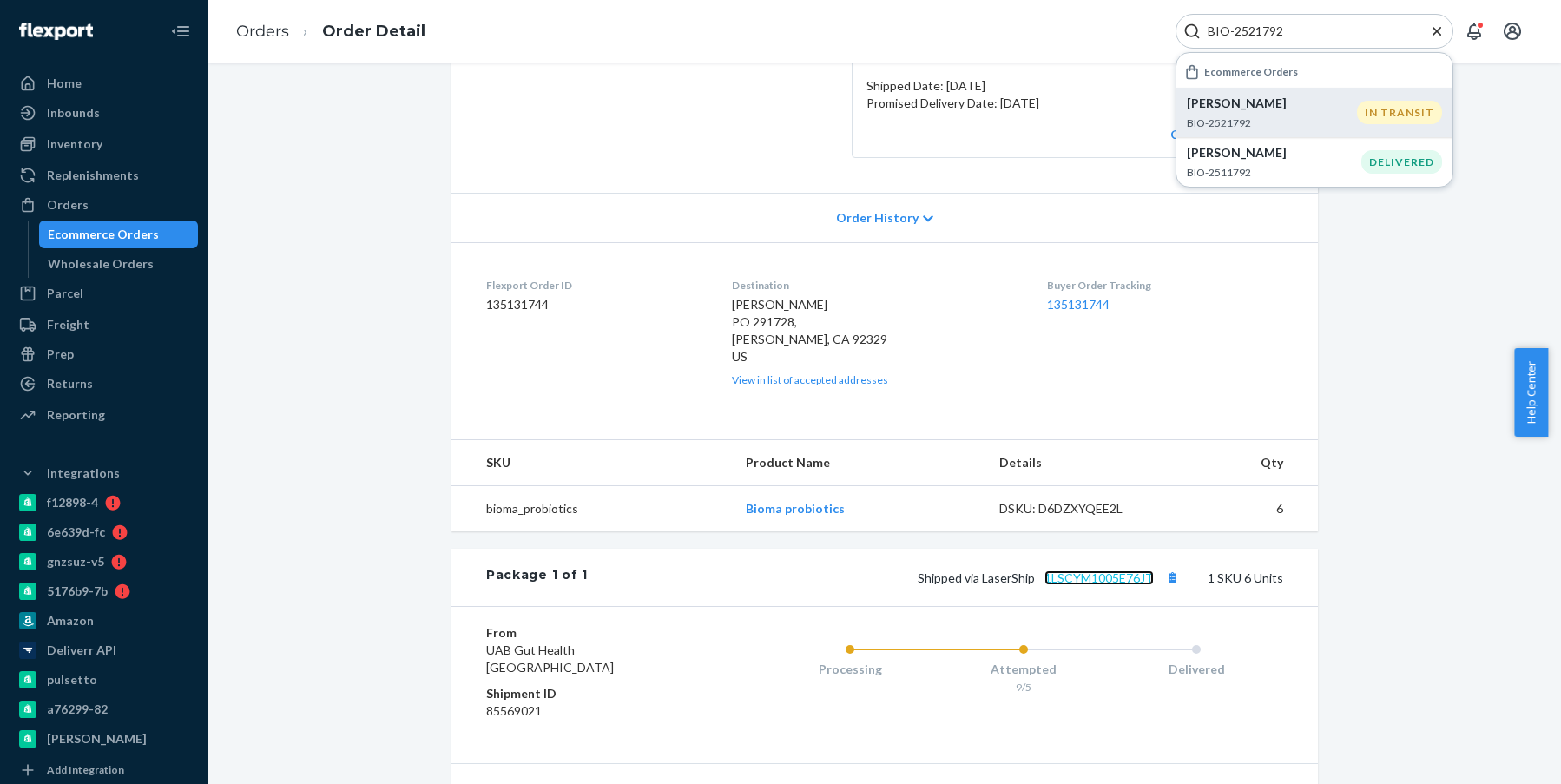
click at [1113, 585] on link "1LSCYM1005E76JT" at bounding box center [1100, 578] width 110 height 15
click at [1245, 26] on input "BIO-2521792" at bounding box center [1307, 31] width 214 height 17
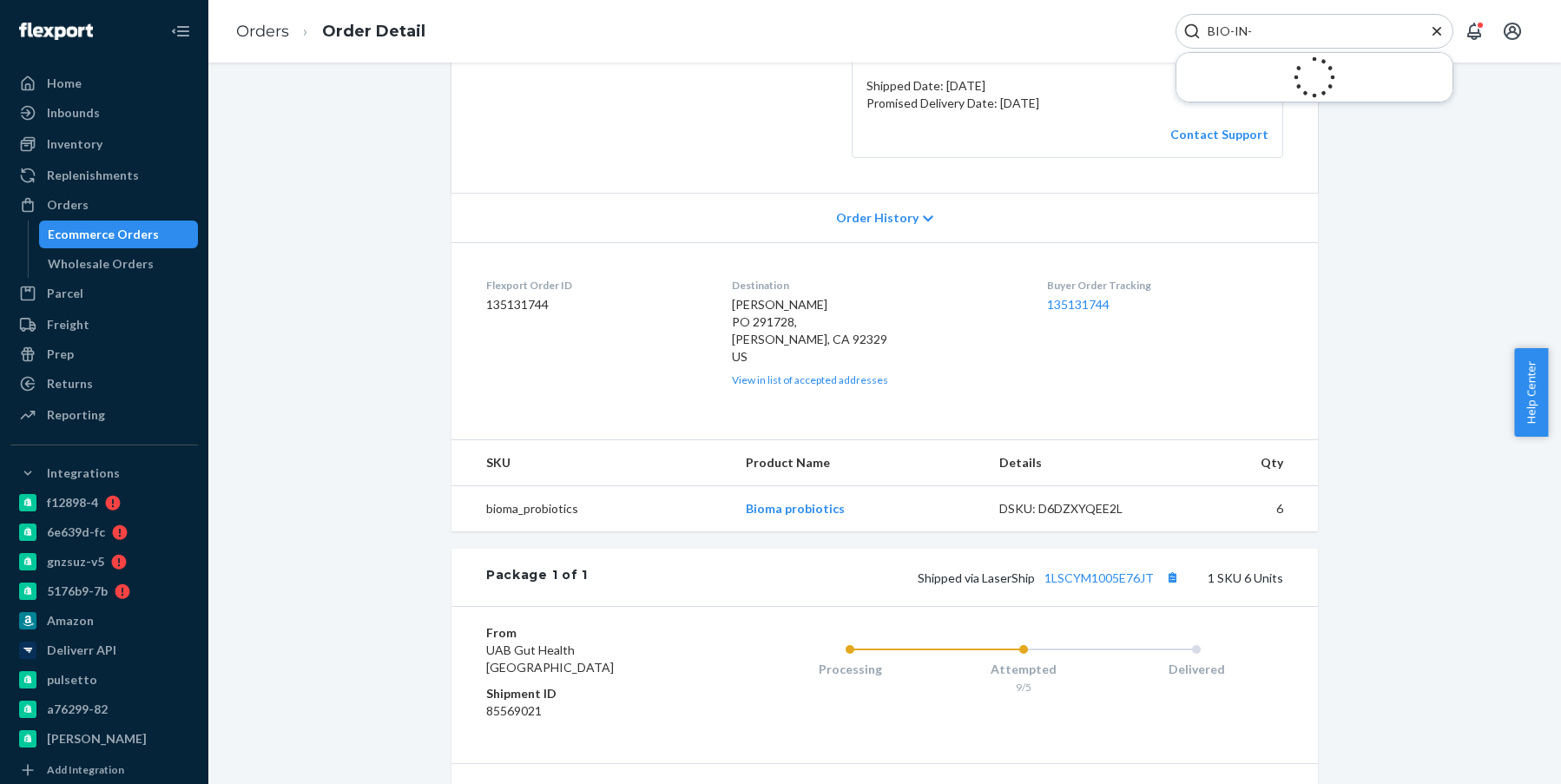
paste input "16689"
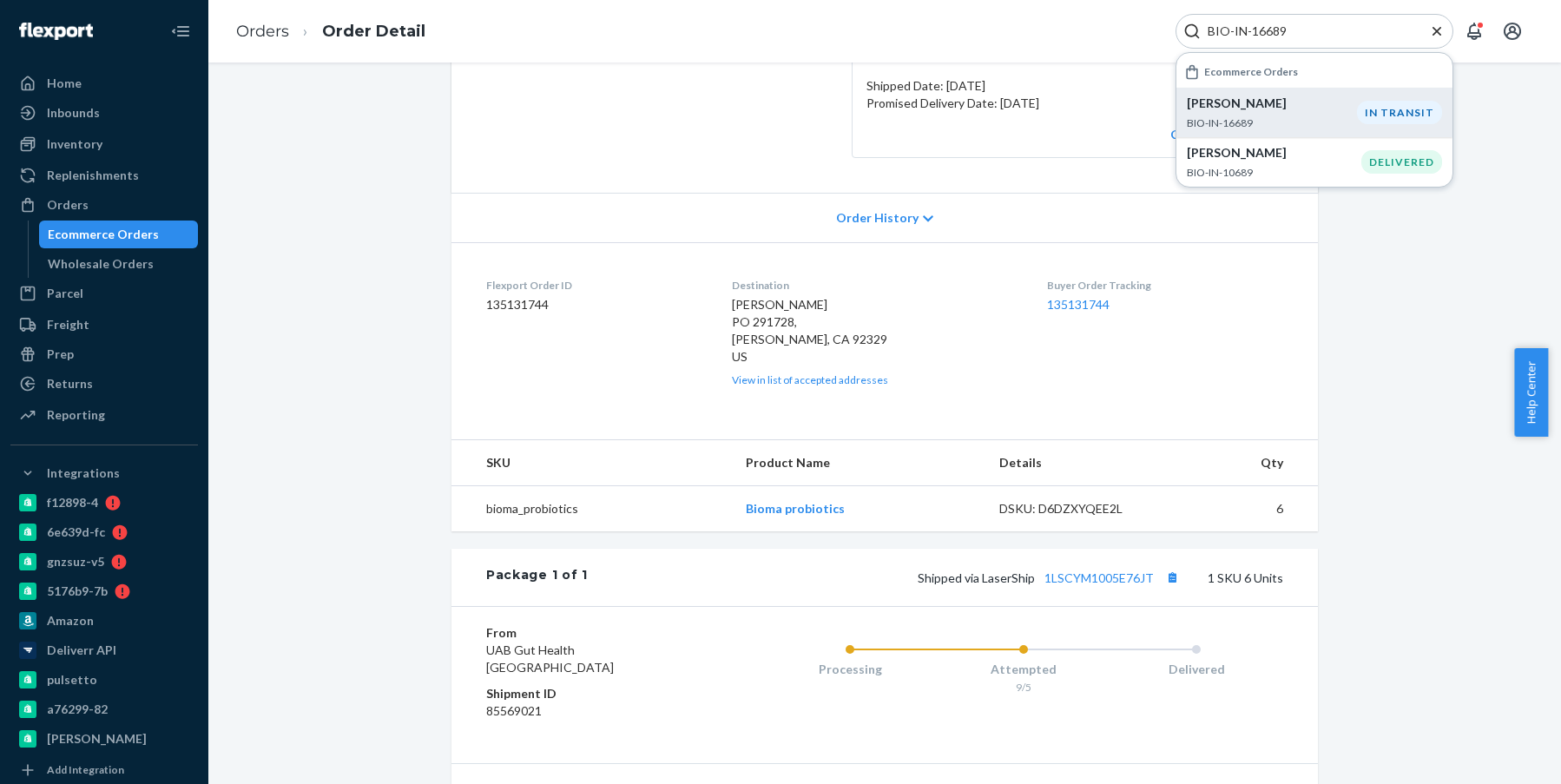
click at [1289, 106] on p "Dirk Geier" at bounding box center [1272, 103] width 171 height 17
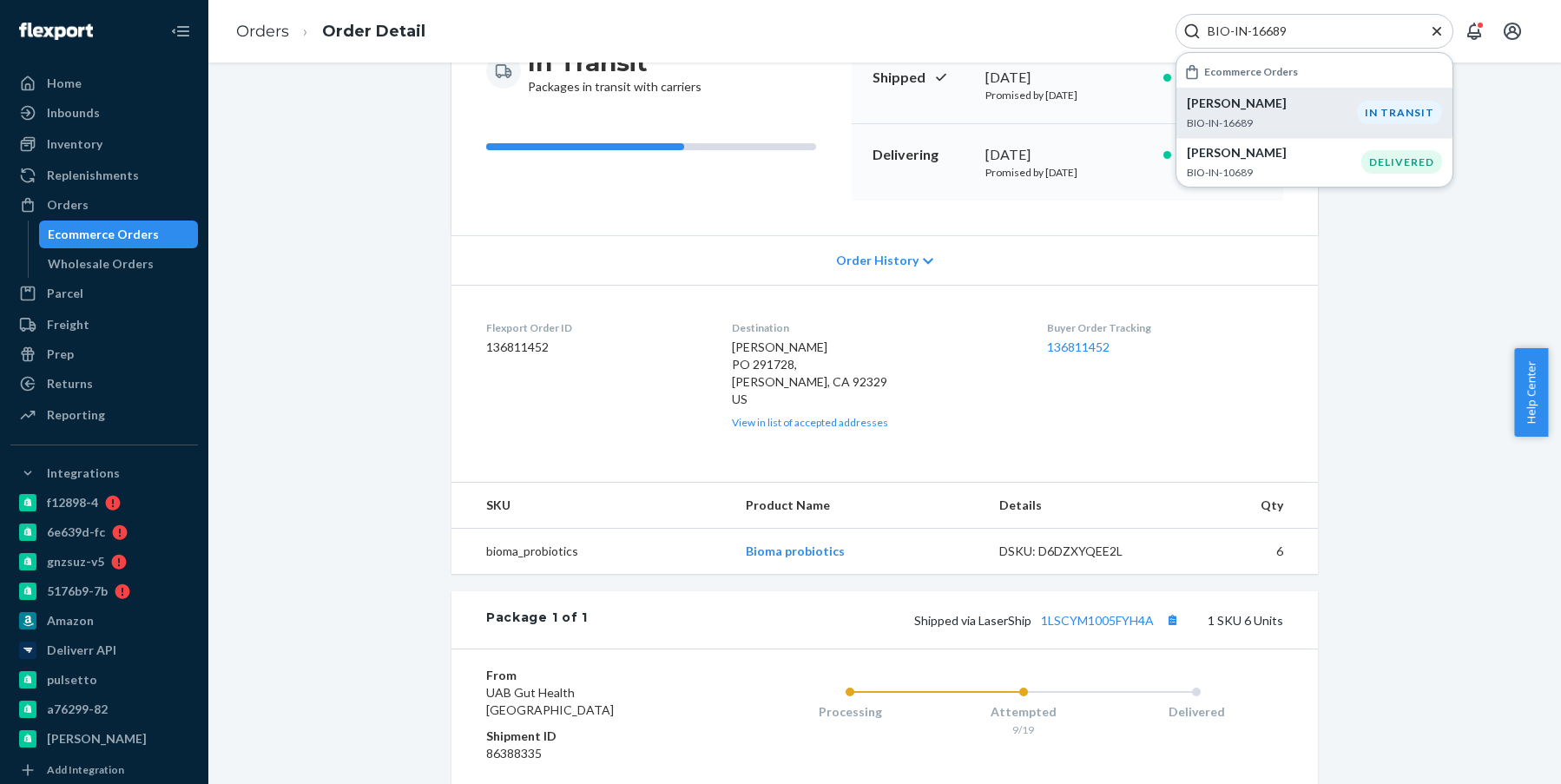
scroll to position [260, 0]
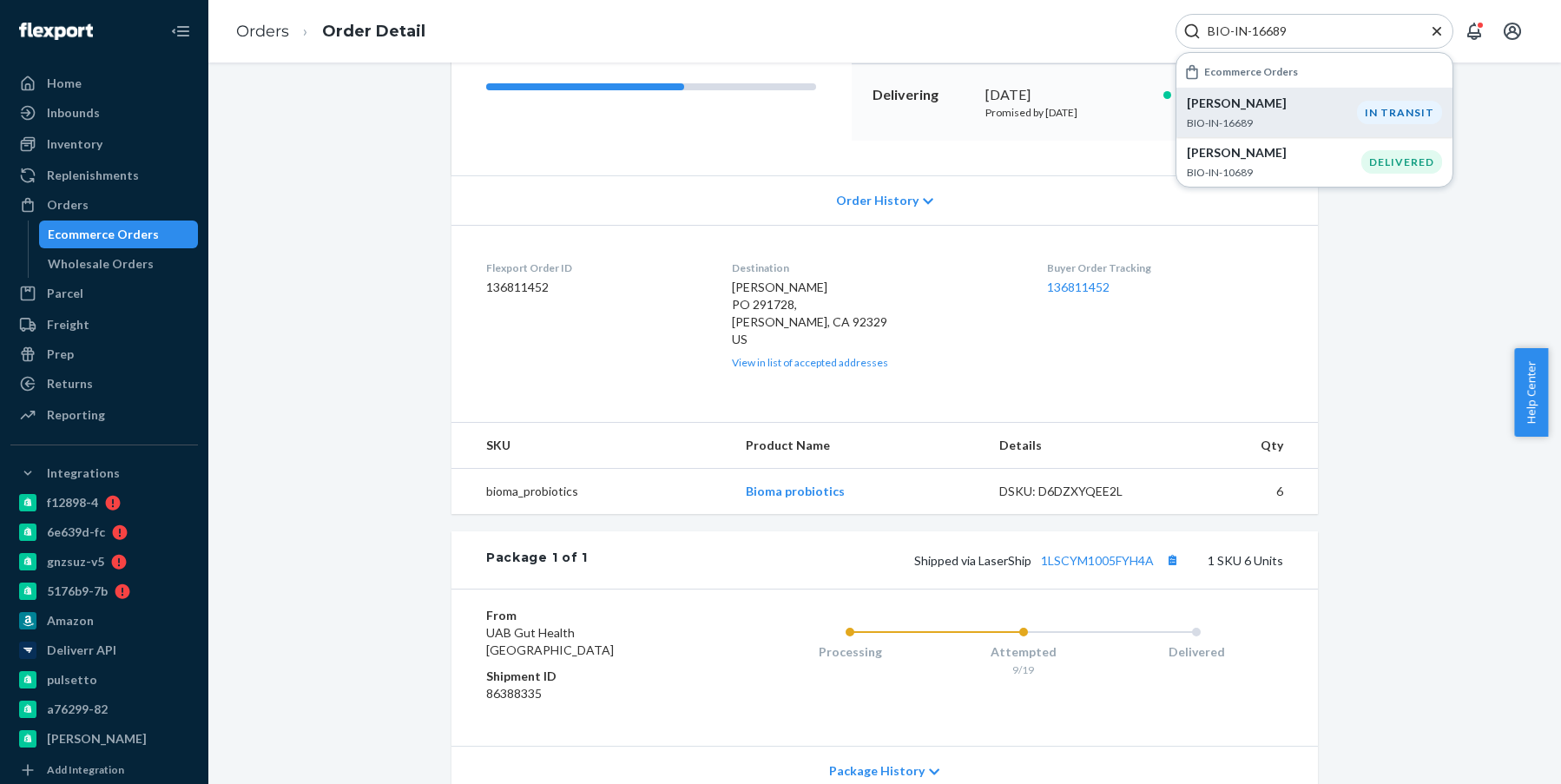
click at [1089, 570] on div "Shipped via LaserShip 1LSCYM1005FYH4A 1 SKU 6 Units" at bounding box center [935, 560] width 696 height 23
click at [1092, 558] on link "1LSCYM1005FYH4A" at bounding box center [1097, 560] width 113 height 15
drag, startPoint x: 1295, startPoint y: 30, endPoint x: 1233, endPoint y: 22, distance: 62.5
click at [1233, 22] on div "BIO-IN-16689" at bounding box center [1314, 31] width 277 height 35
paste input "2549066"
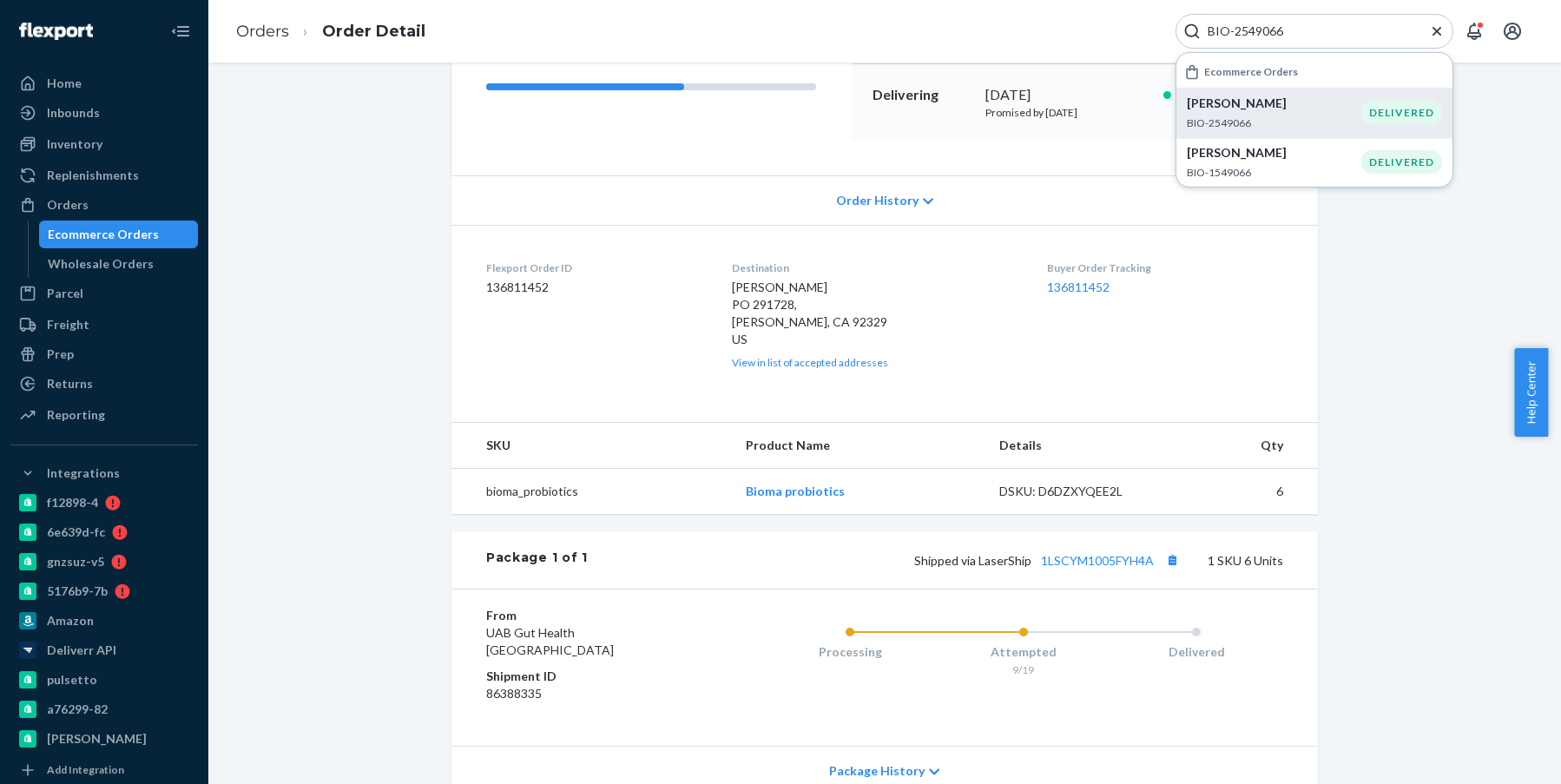
click at [1336, 114] on div "Laura Crandall BIO-2549066" at bounding box center [1274, 113] width 175 height 36
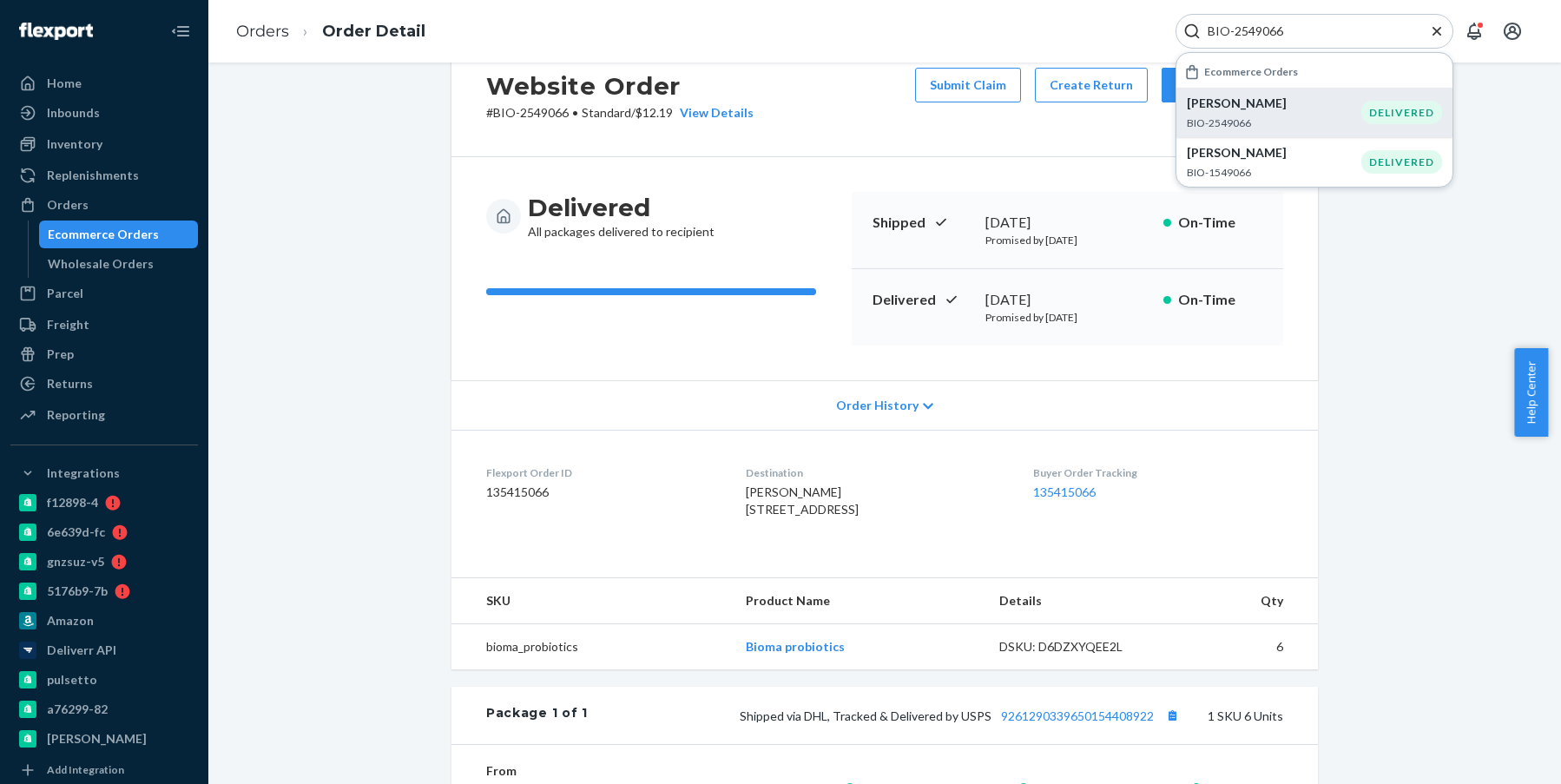
scroll to position [55, 0]
drag, startPoint x: 1097, startPoint y: 300, endPoint x: 981, endPoint y: 299, distance: 116.0
click at [986, 299] on div "September 5, 2025" at bounding box center [1068, 300] width 164 height 20
copy div "September 5, 2025"
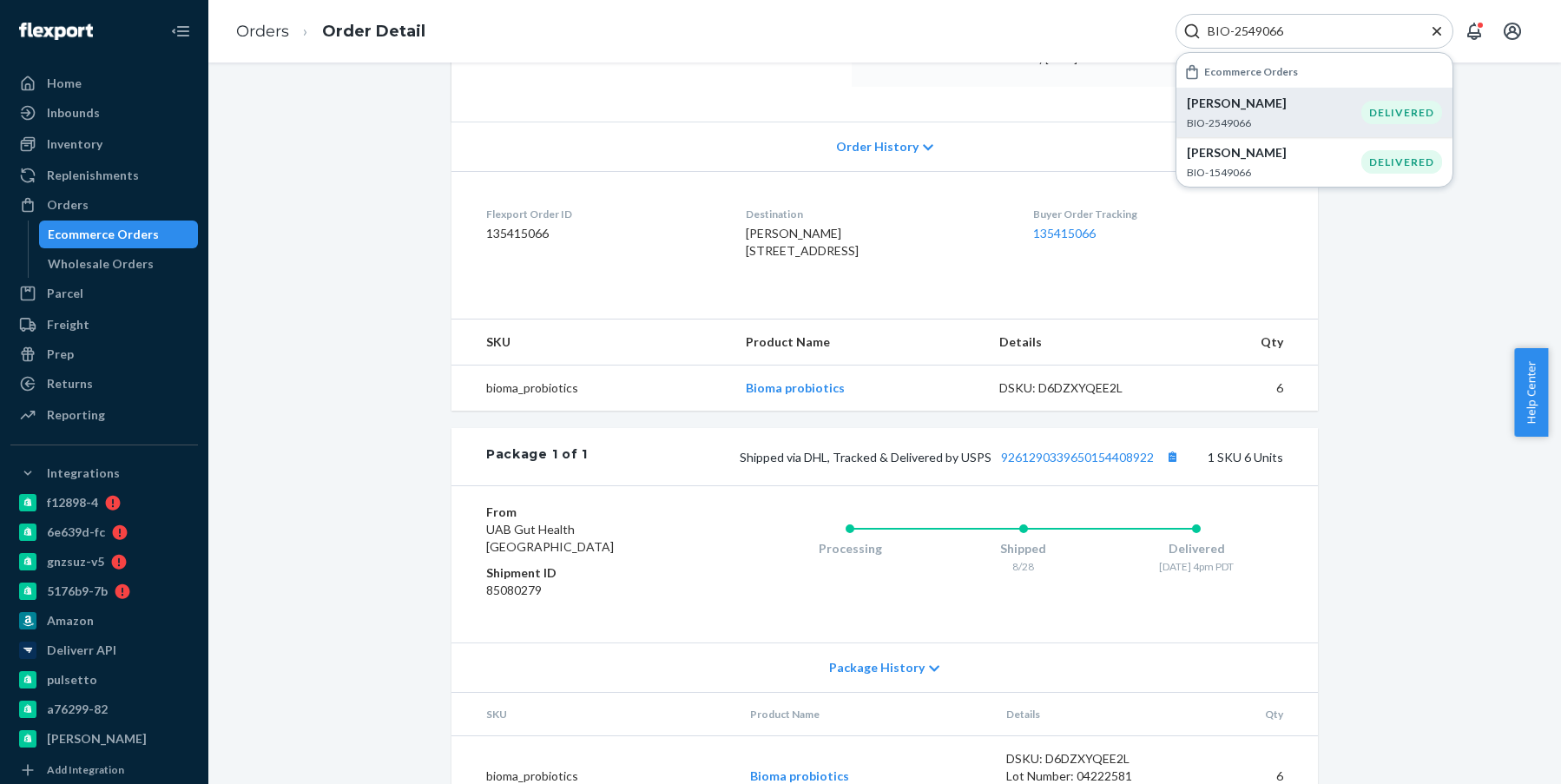
scroll to position [315, 0]
click at [1050, 464] on link "9261290339650154408922" at bounding box center [1077, 456] width 153 height 15
click at [1261, 26] on input "BIO-2549066" at bounding box center [1307, 31] width 214 height 17
paste input "730032"
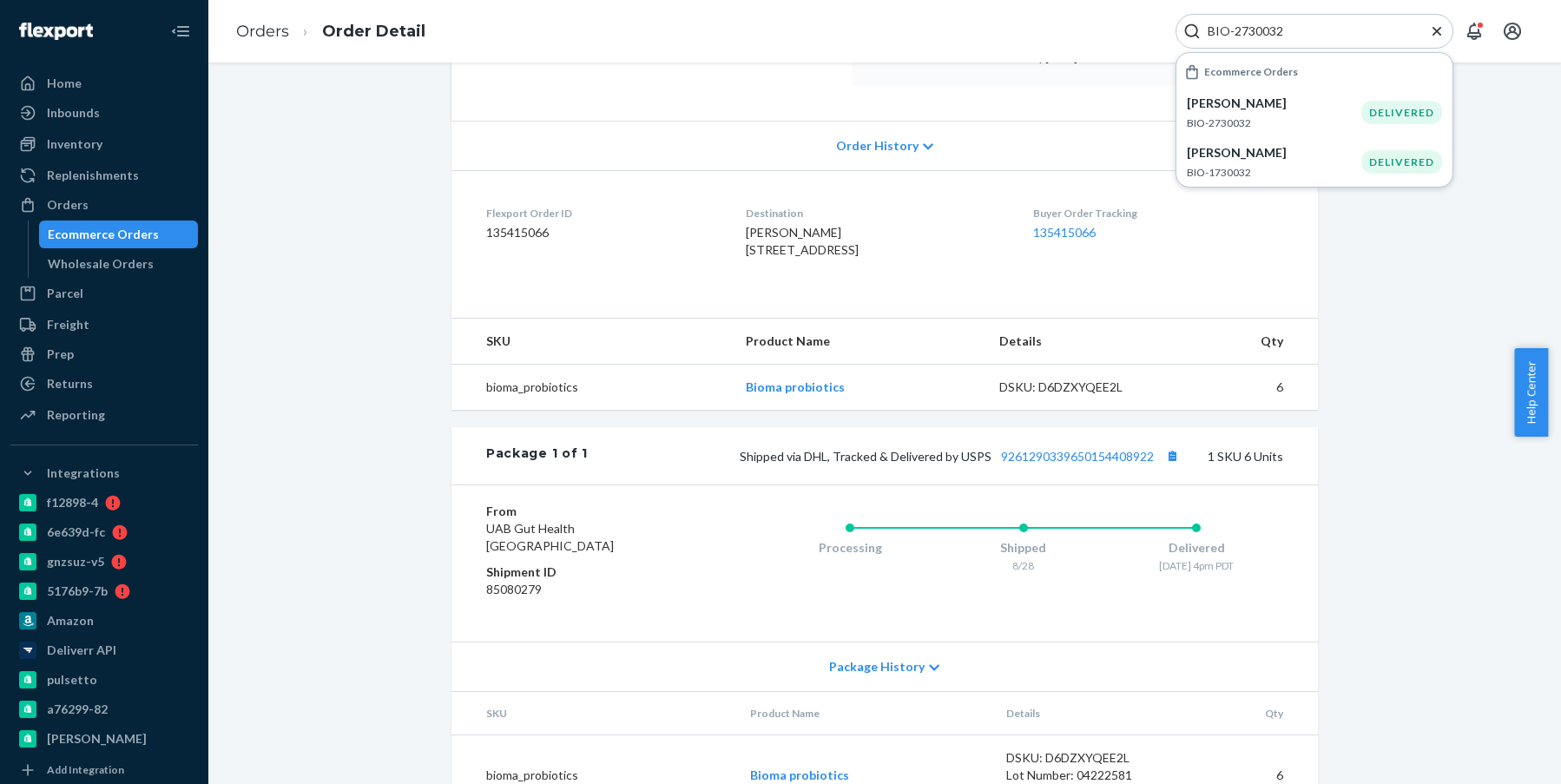
type input "BIO-2730032"
click at [1359, 102] on p "Linda Pine" at bounding box center [1274, 103] width 175 height 17
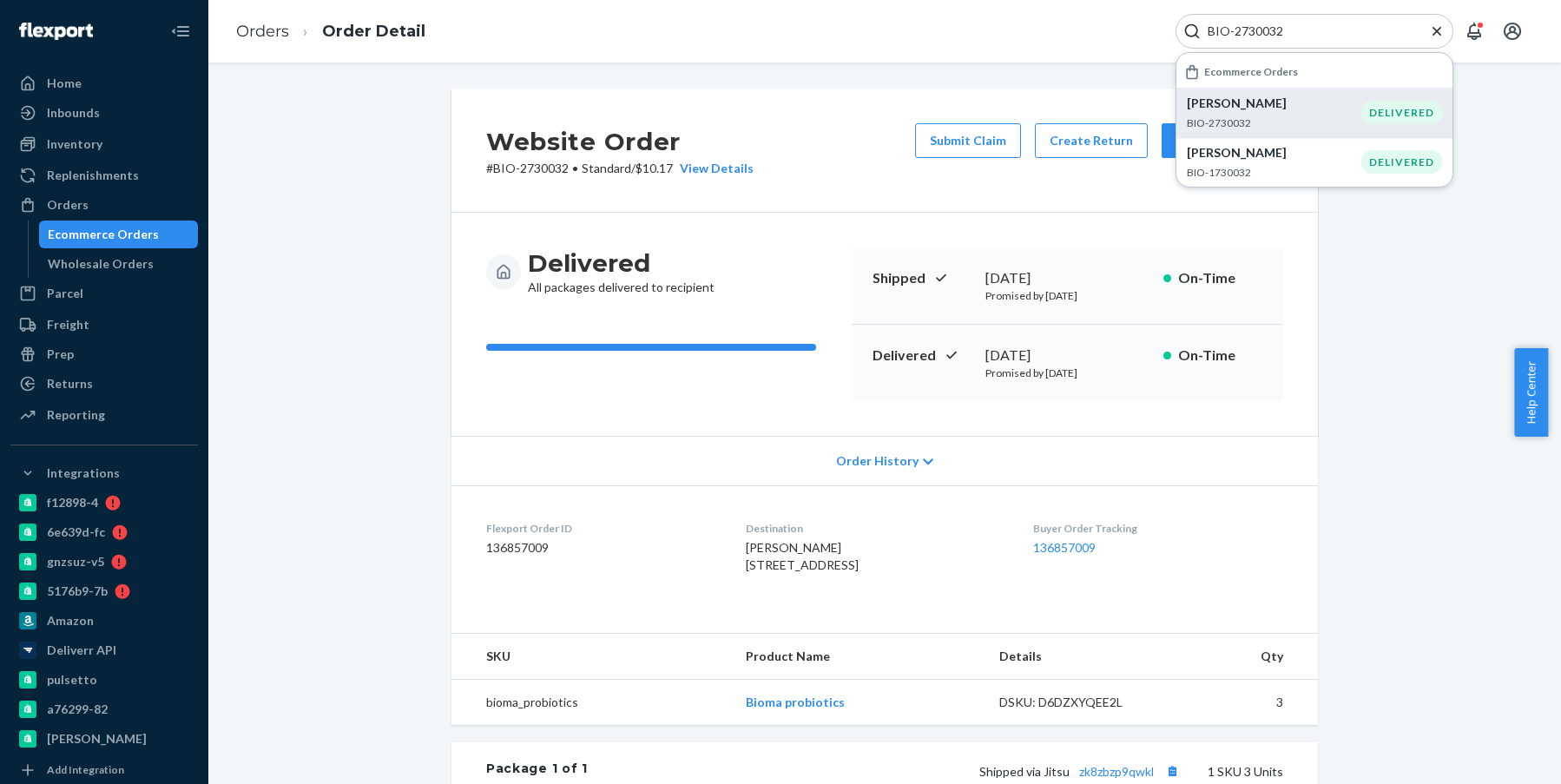
click at [1234, 105] on p "Linda Pine" at bounding box center [1274, 103] width 175 height 17
click at [1065, 148] on button "Create Return" at bounding box center [1091, 141] width 113 height 35
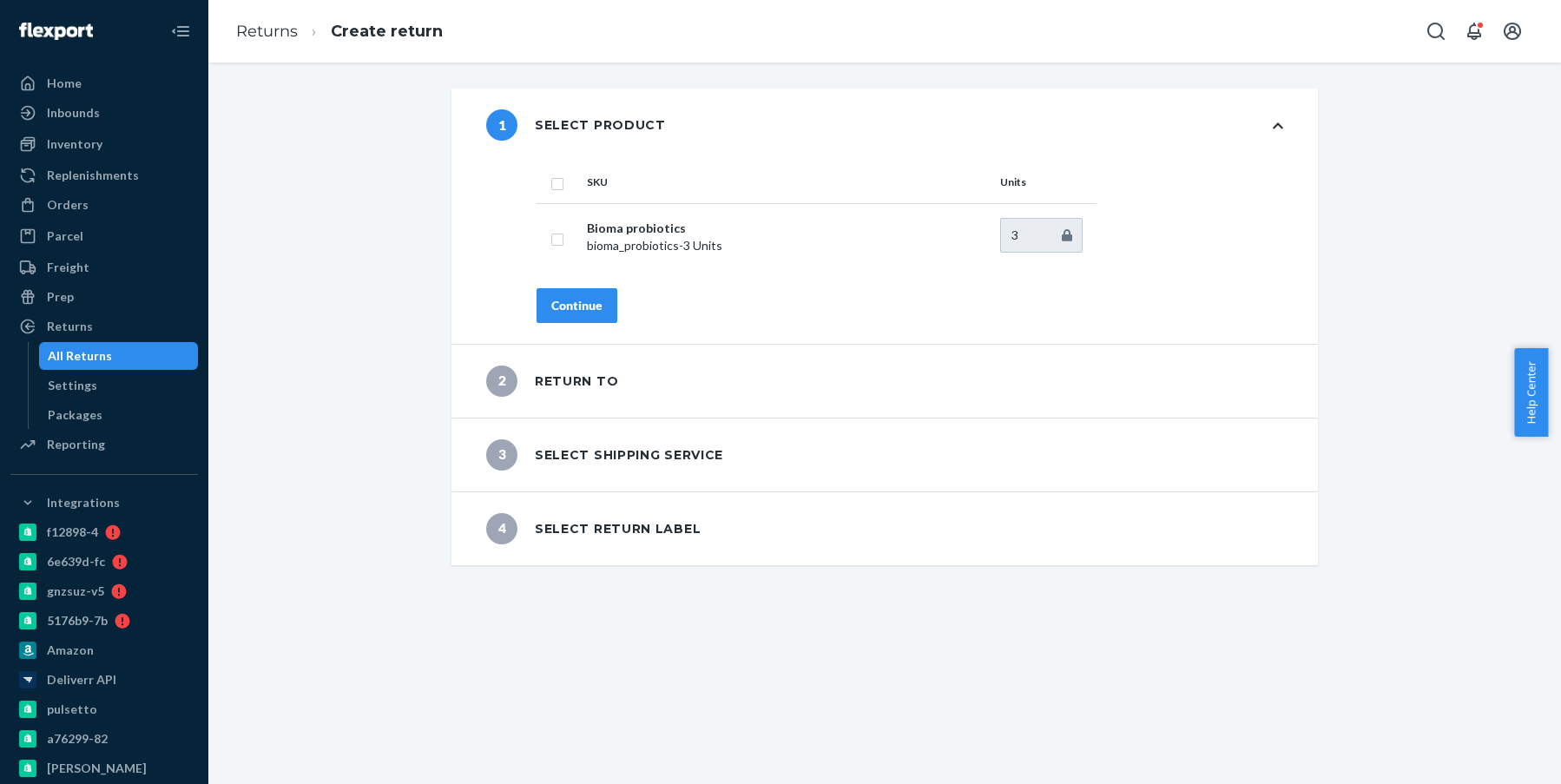
click at [725, 668] on div "1 Select product SKU Units Bioma probiotics bioma_probiotics - 3 Units 3 Contin…" at bounding box center [885, 423] width 1353 height 721
click at [551, 185] on input "checkbox" at bounding box center [558, 182] width 14 height 18
checkbox input "true"
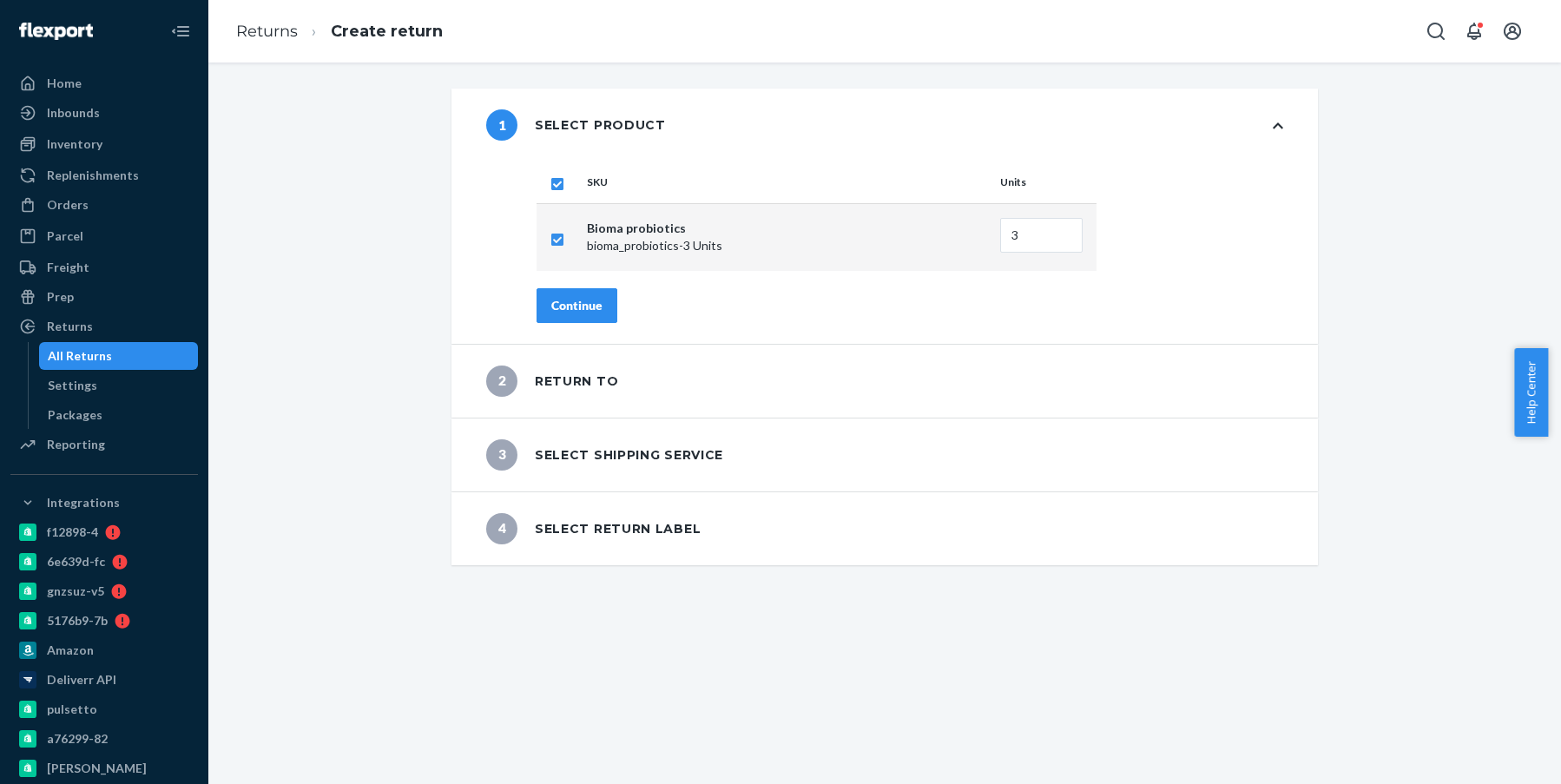
click at [576, 310] on div "Continue" at bounding box center [576, 305] width 51 height 17
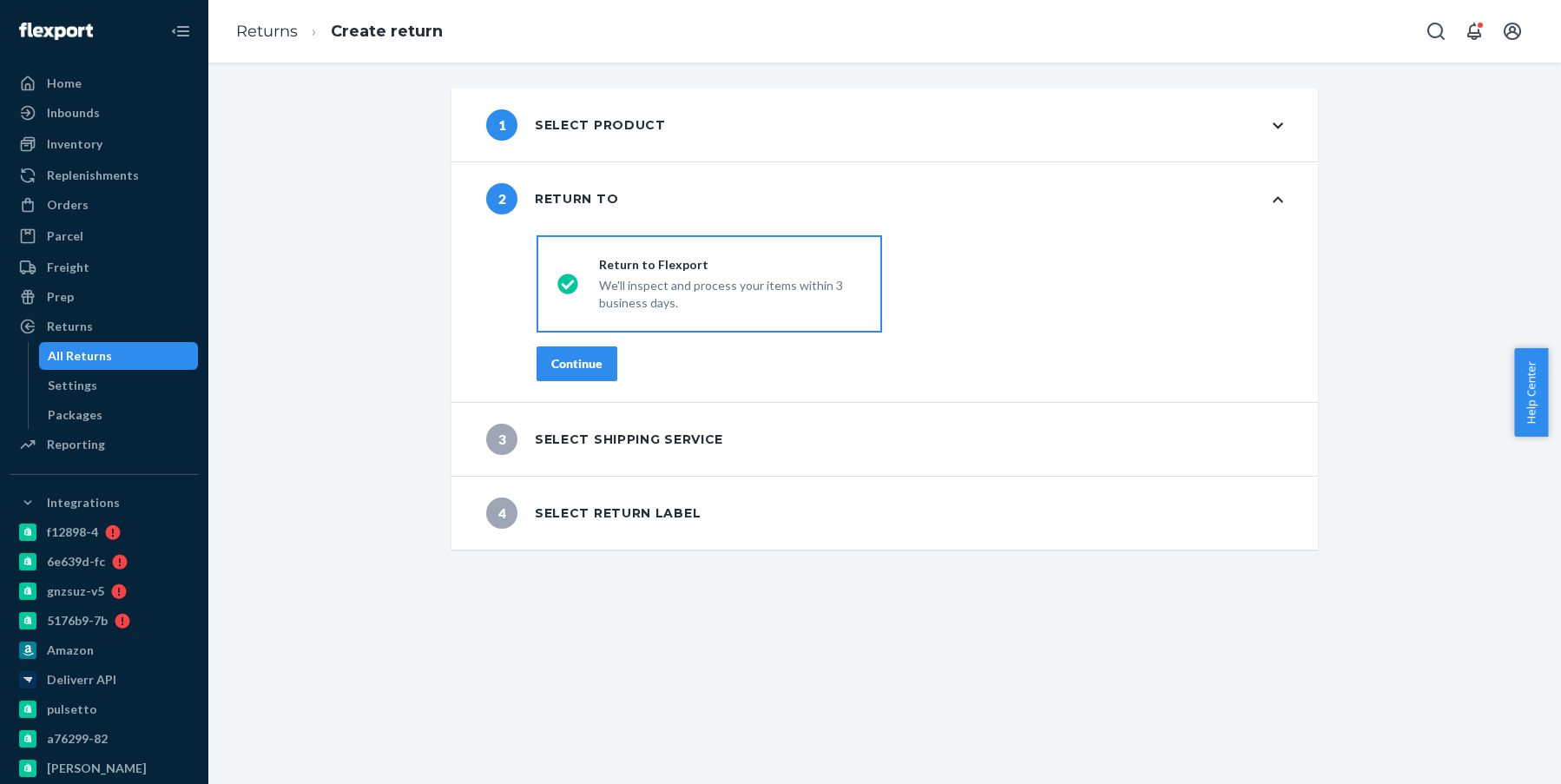
click at [572, 365] on div "Continue" at bounding box center [576, 363] width 51 height 17
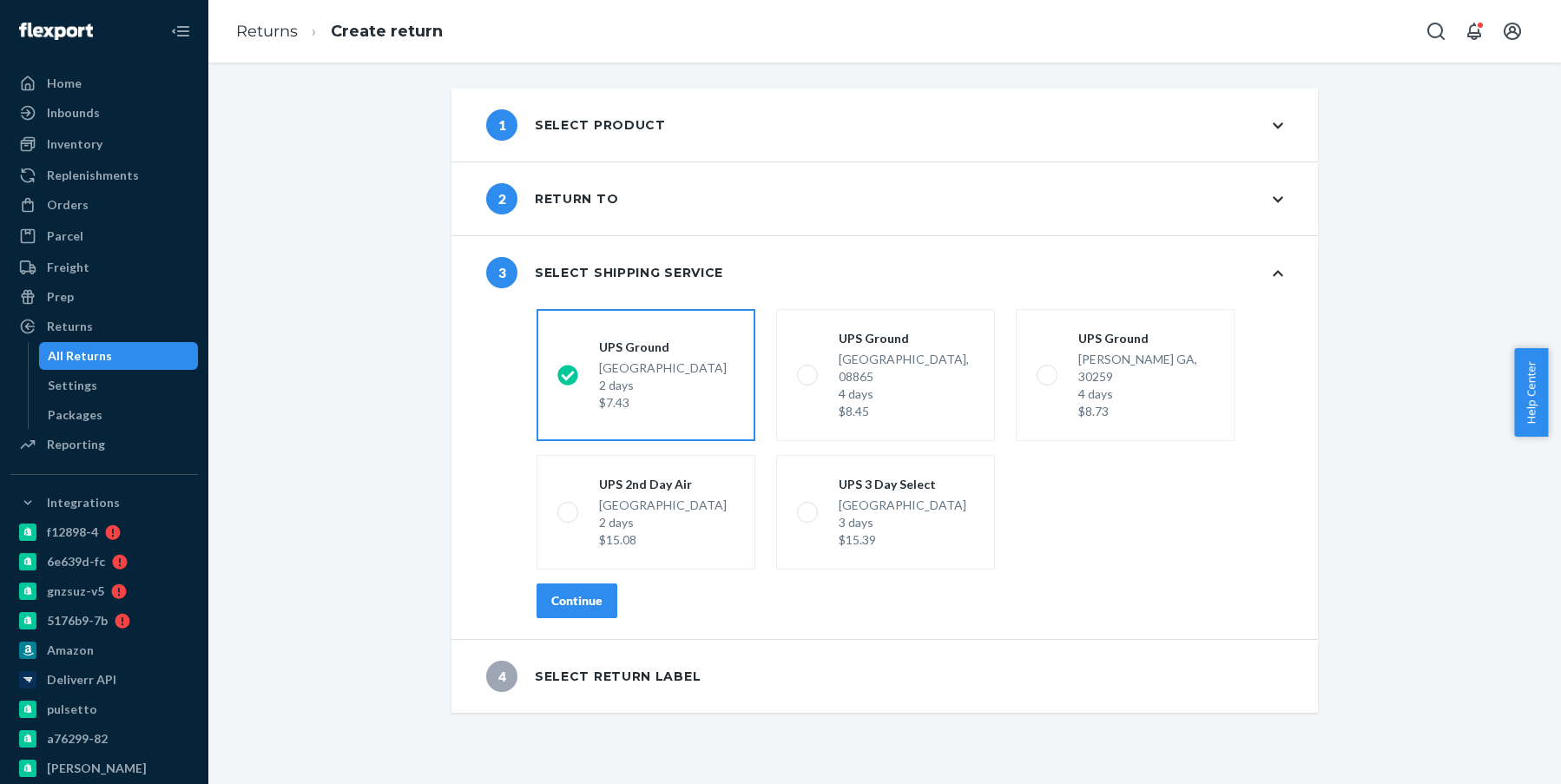
click at [573, 591] on div "Continue" at bounding box center [576, 599] width 51 height 17
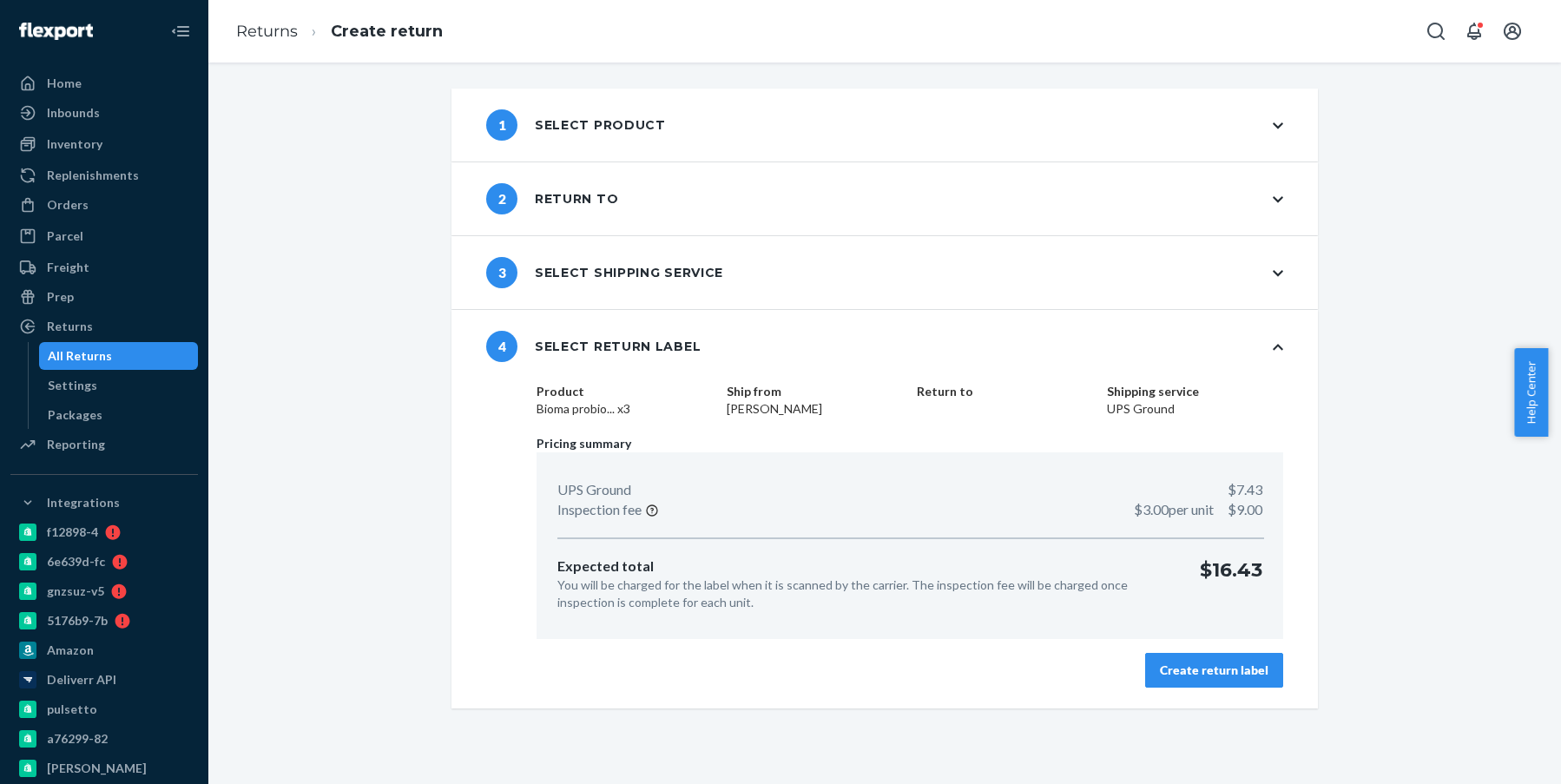
click at [1190, 671] on div "Create return label" at bounding box center [1214, 669] width 109 height 17
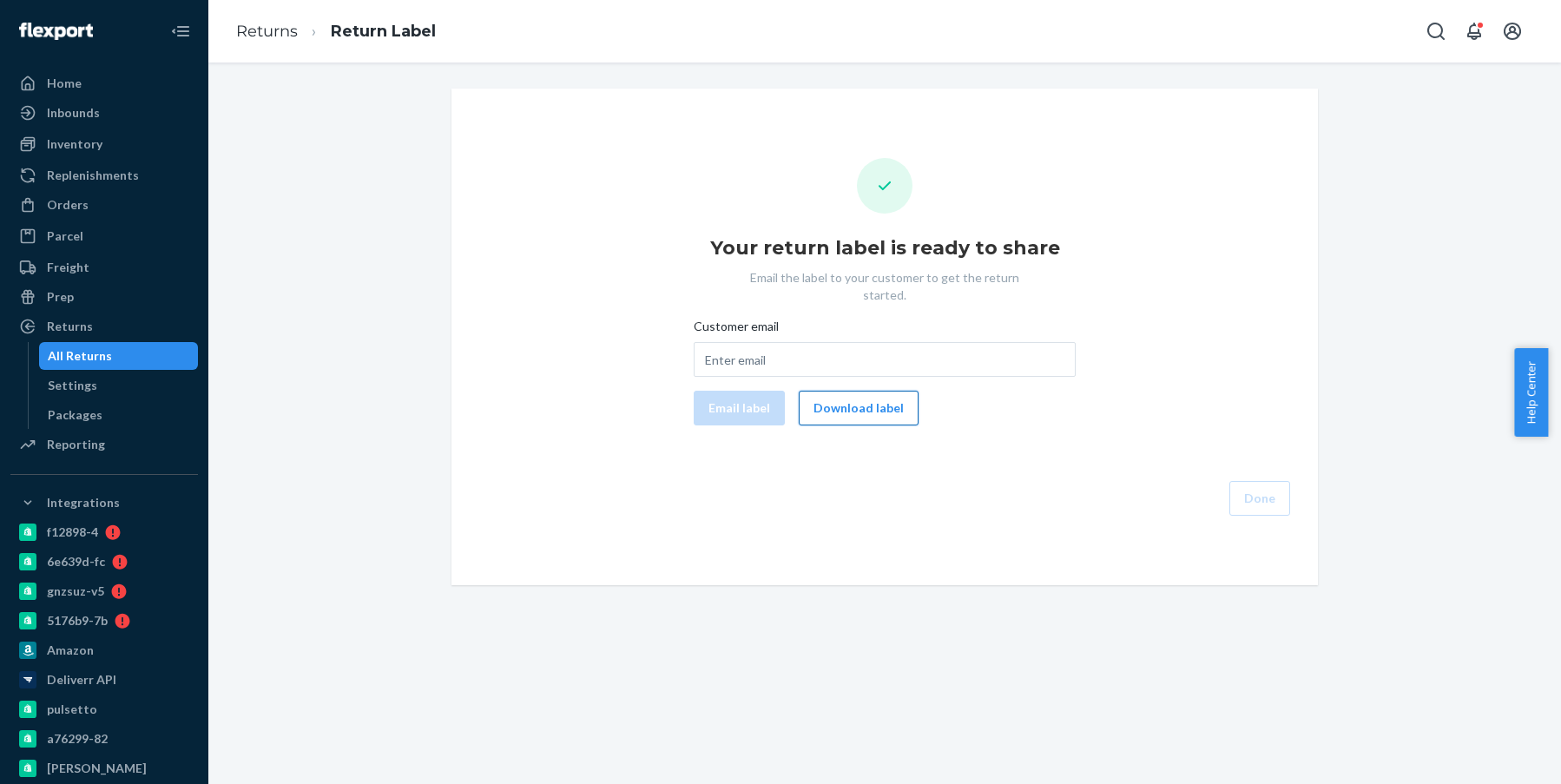
click at [848, 391] on button "Download label" at bounding box center [858, 408] width 120 height 35
